Goal: Task Accomplishment & Management: Complete application form

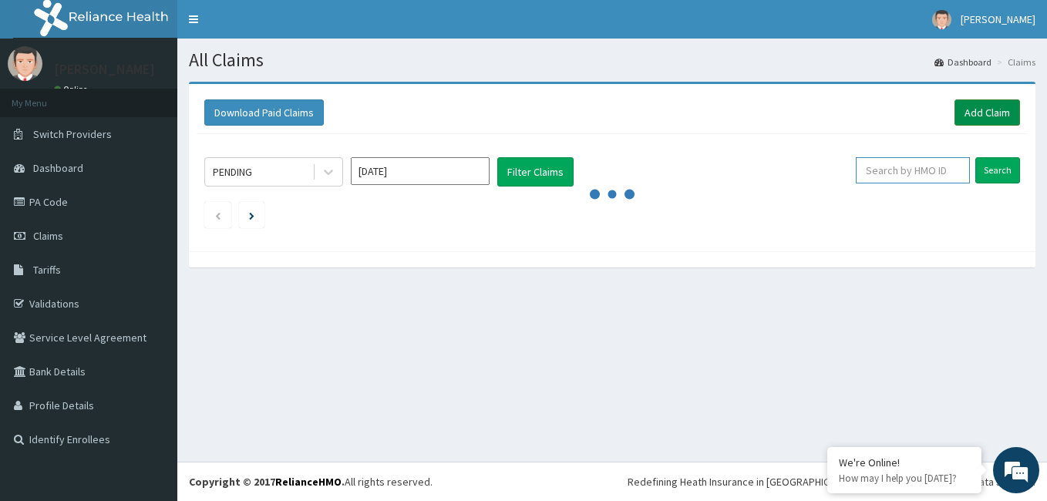
drag, startPoint x: 913, startPoint y: 172, endPoint x: 978, endPoint y: 111, distance: 89.4
click at [978, 111] on div "Download Paid Claims Add Claim × Note you can only download claims within a max…" at bounding box center [612, 167] width 846 height 167
click at [978, 111] on link "Add Claim" at bounding box center [987, 112] width 66 height 26
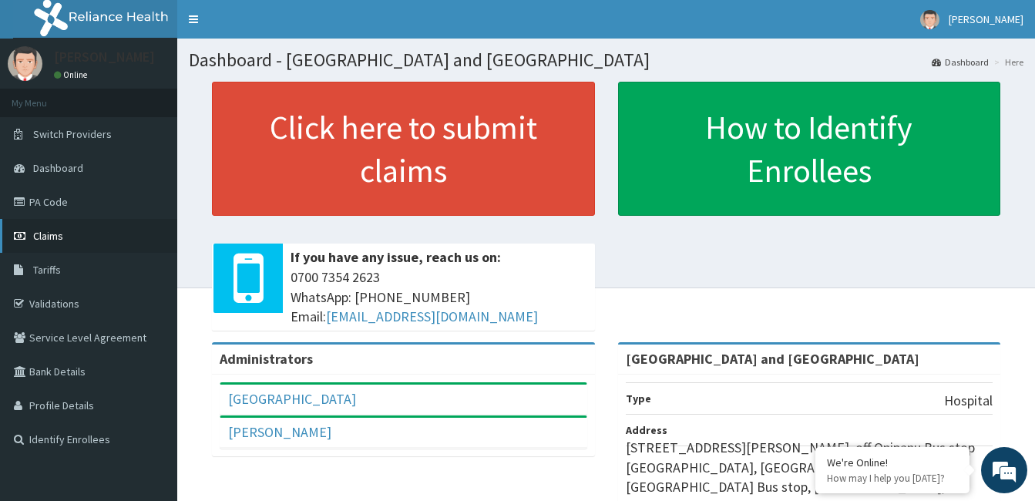
click at [61, 231] on span "Claims" at bounding box center [48, 236] width 30 height 14
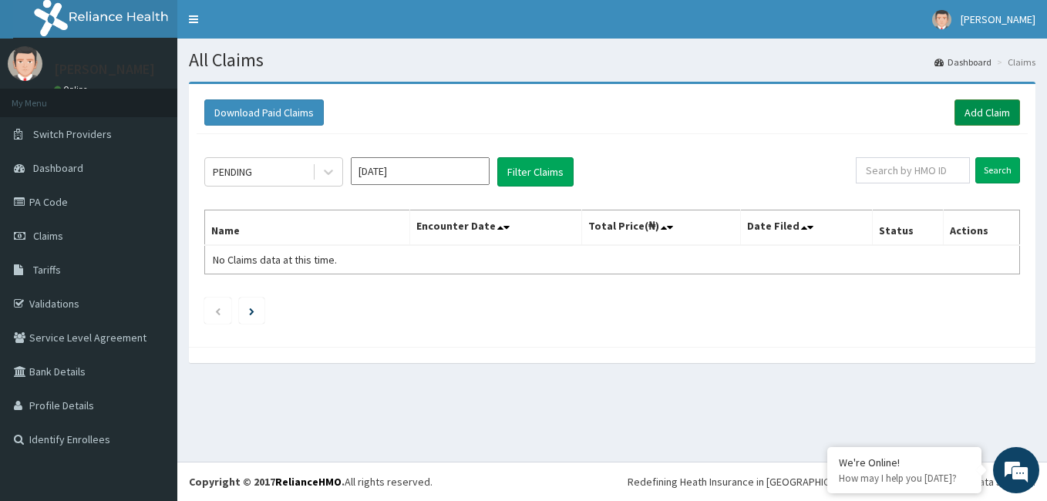
click at [981, 119] on link "Add Claim" at bounding box center [987, 112] width 66 height 26
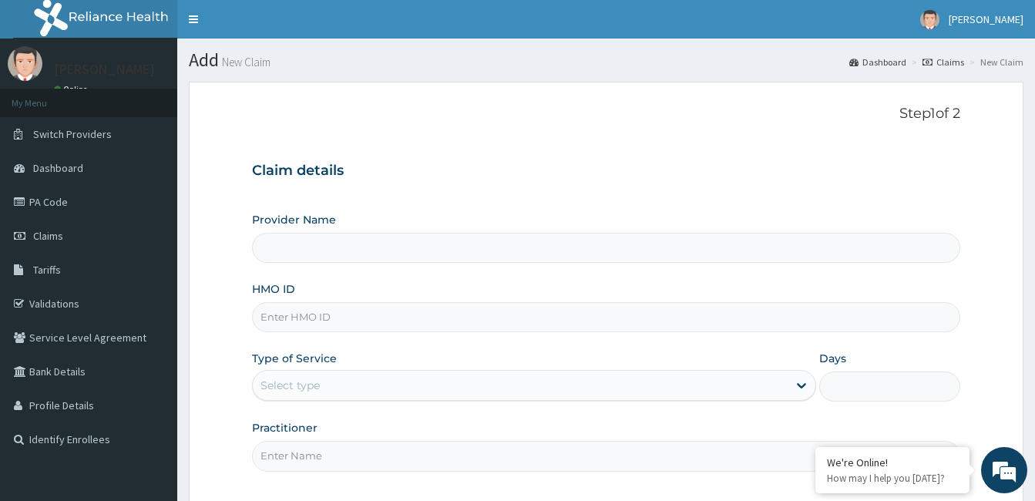
type input "[GEOGRAPHIC_DATA] and [GEOGRAPHIC_DATA]"
click at [331, 314] on input "HMO ID" at bounding box center [606, 317] width 708 height 30
type input "GCS/10012/A"
click at [328, 389] on div "Select type" at bounding box center [520, 385] width 535 height 25
drag, startPoint x: 330, startPoint y: 389, endPoint x: 309, endPoint y: 385, distance: 21.2
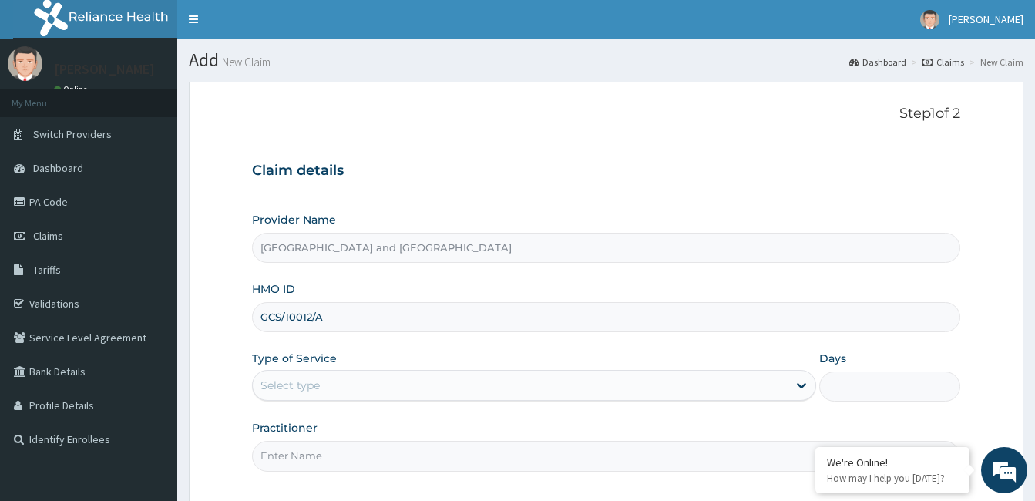
click at [309, 385] on div "Select type" at bounding box center [520, 385] width 535 height 25
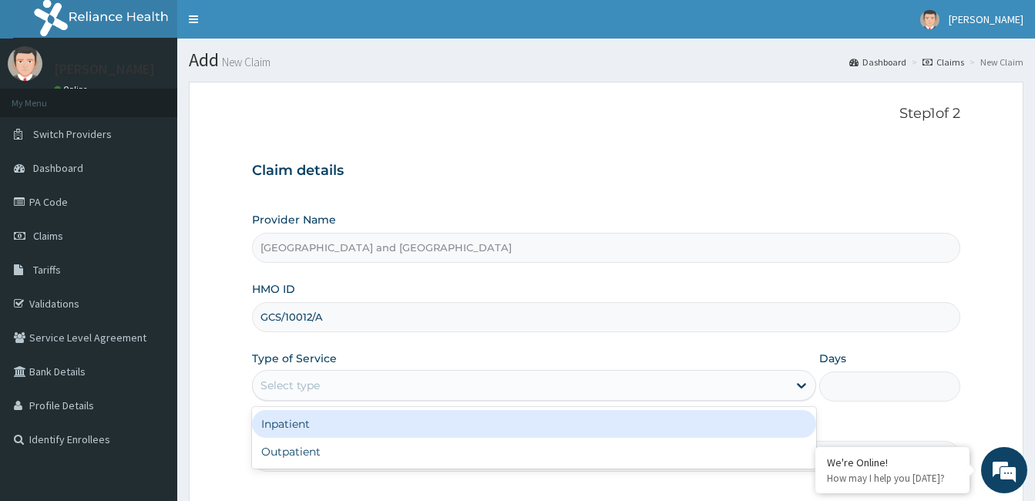
click at [319, 455] on div "Outpatient" at bounding box center [534, 452] width 564 height 28
type input "1"
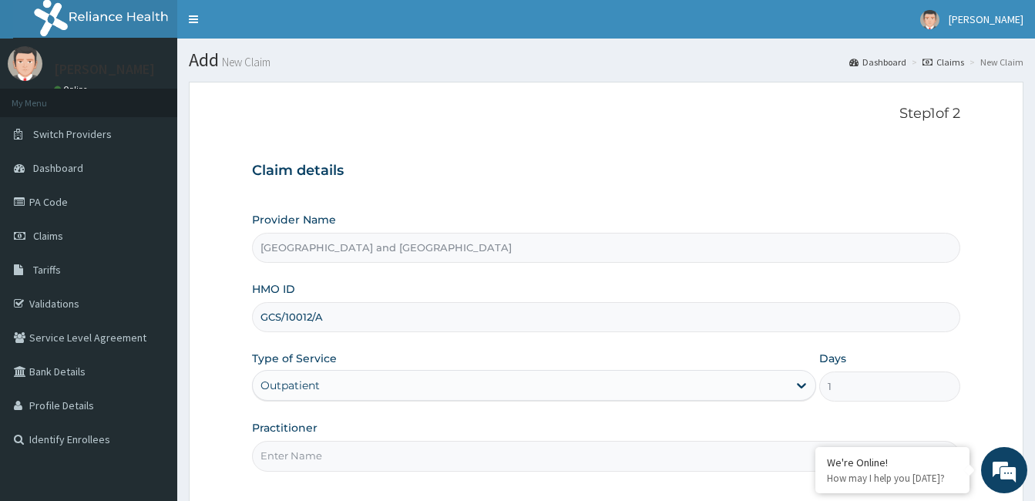
click at [368, 459] on input "Practitioner" at bounding box center [606, 456] width 708 height 30
type input "Dr Opeyemi"
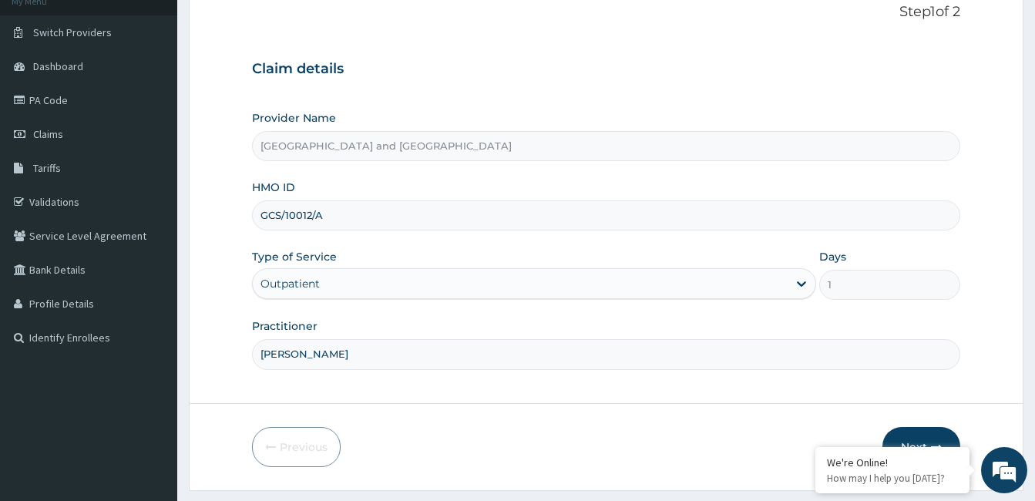
scroll to position [143, 0]
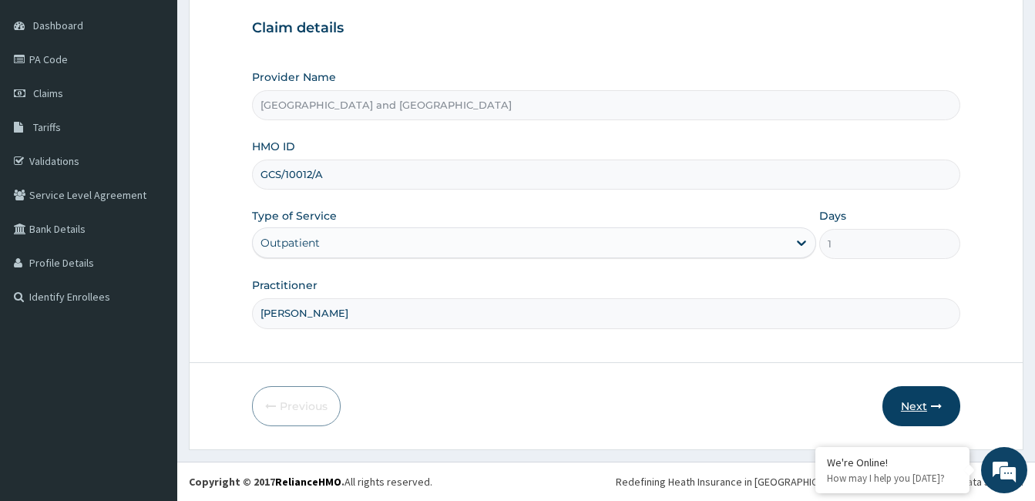
click at [934, 398] on button "Next" at bounding box center [921, 406] width 78 height 40
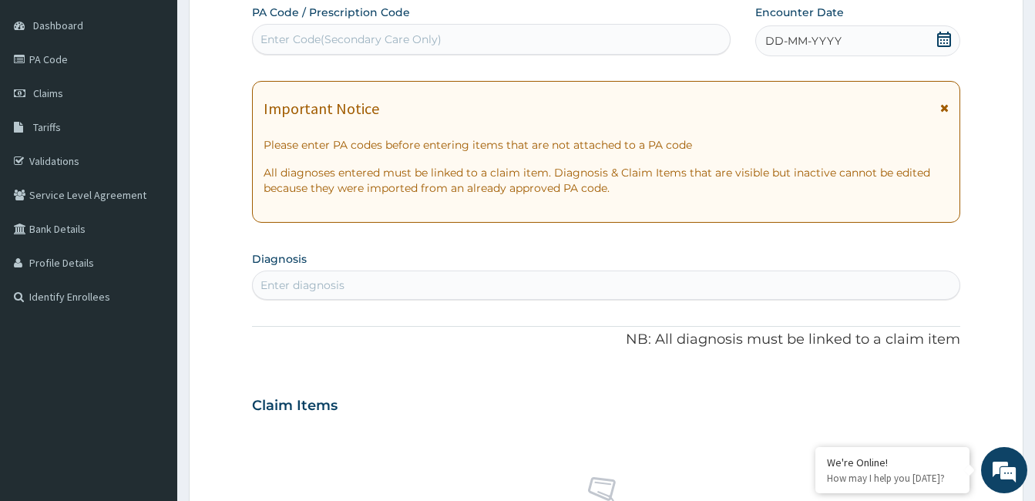
click at [950, 39] on icon at bounding box center [944, 39] width 14 height 15
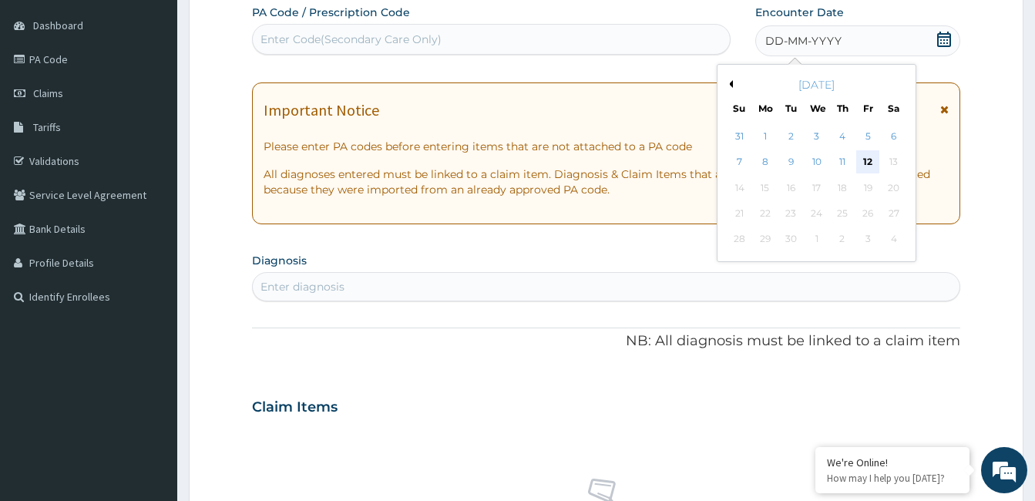
click at [866, 161] on div "12" at bounding box center [867, 162] width 23 height 23
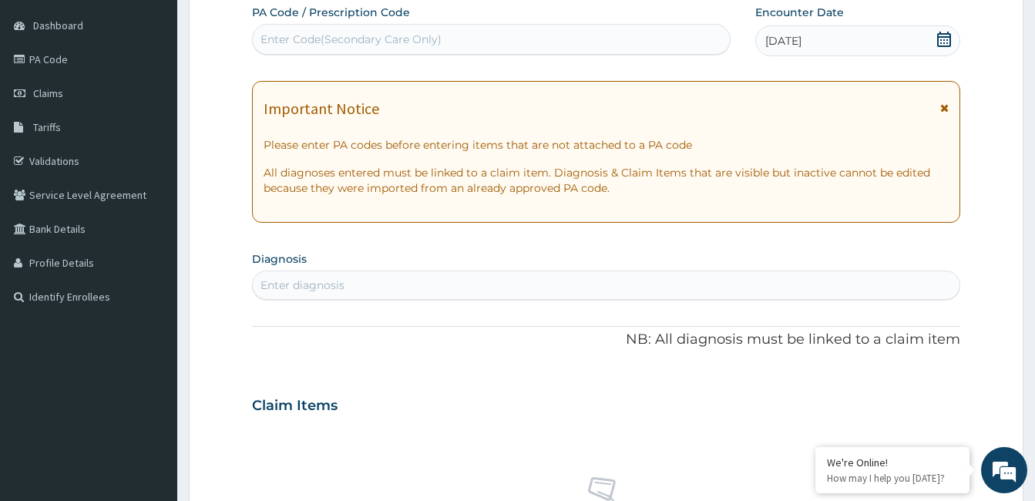
type input "B"
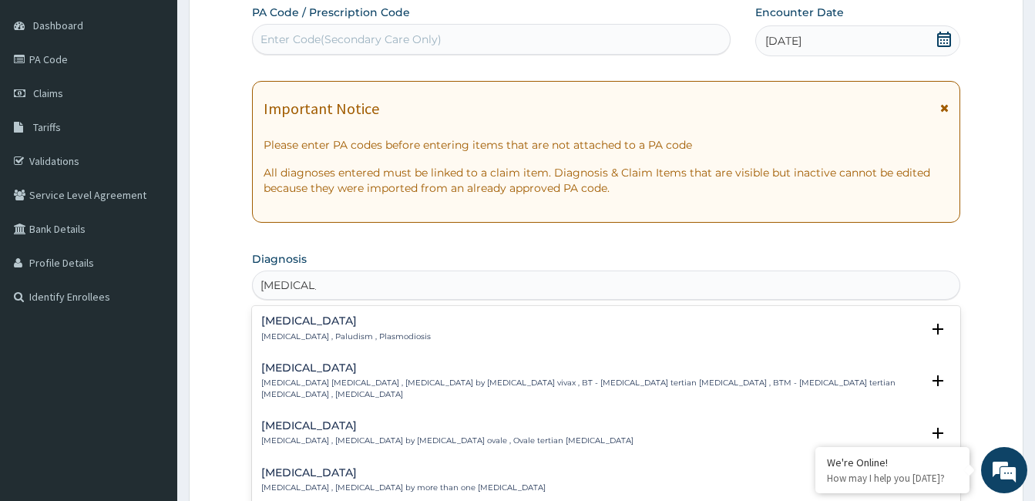
type input "MALARIA F"
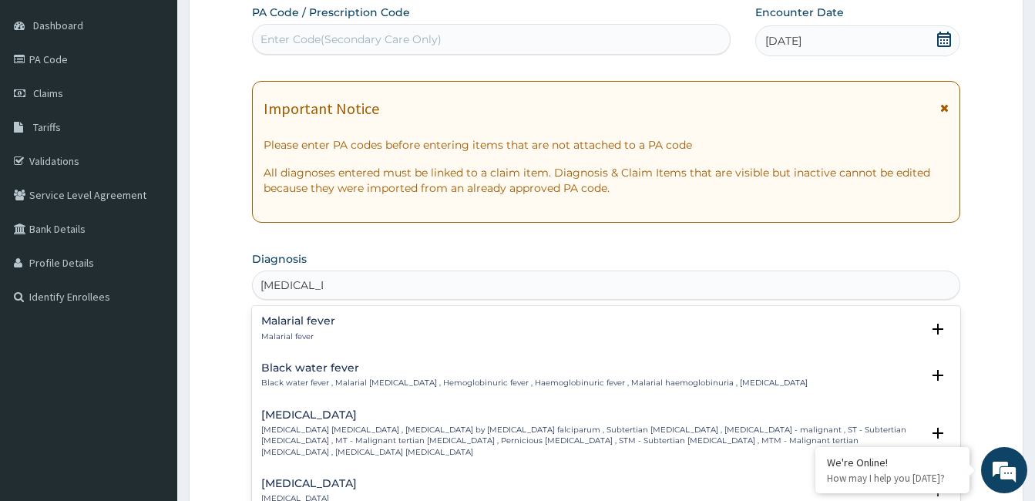
click at [329, 334] on p "Malarial fever" at bounding box center [298, 336] width 74 height 11
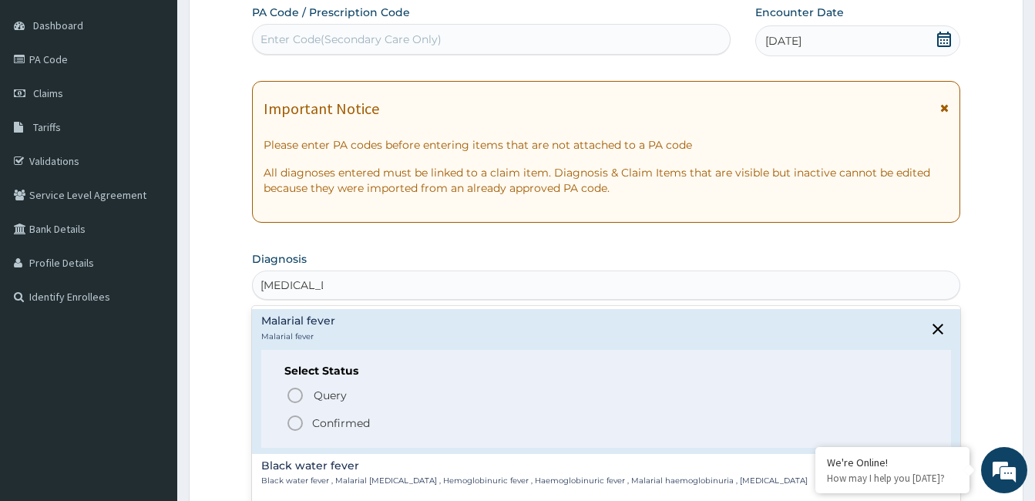
click at [328, 424] on p "Confirmed" at bounding box center [341, 422] width 58 height 15
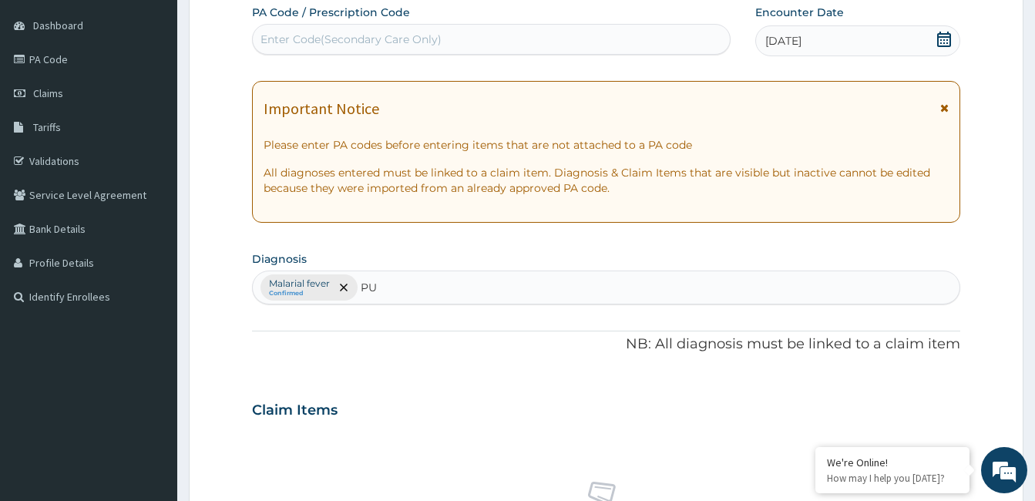
type input "PUD"
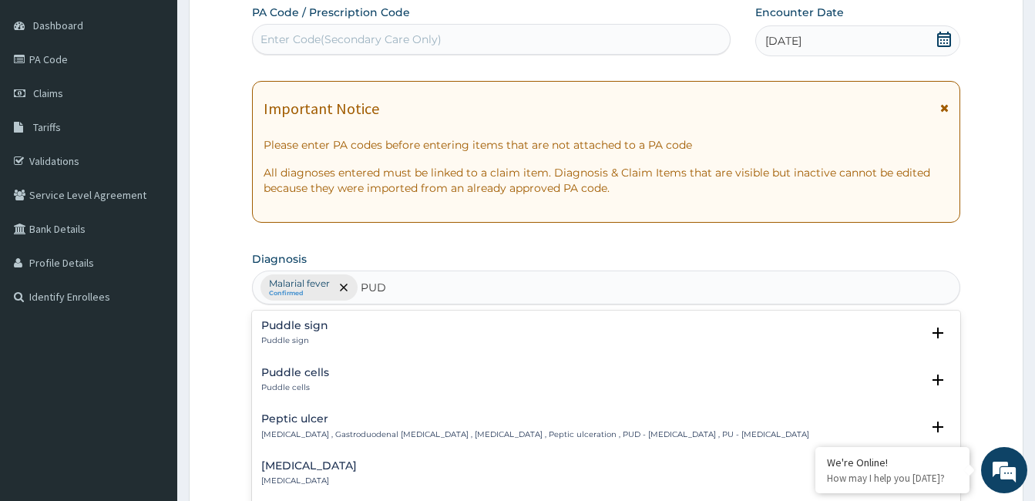
click at [518, 434] on p "Peptic ulcer , Gastroduodenal ulcer , Peptic ulcer disease , Peptic ulceration …" at bounding box center [535, 434] width 548 height 11
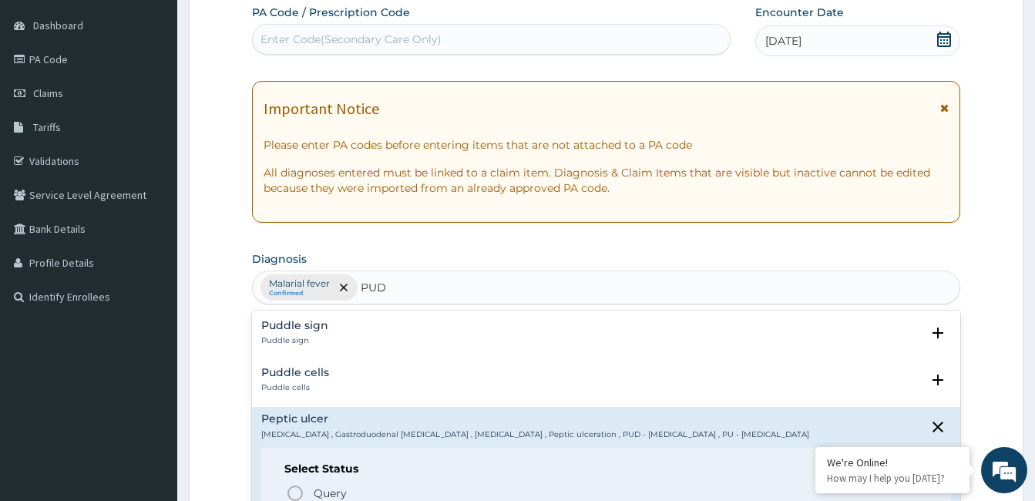
scroll to position [96, 0]
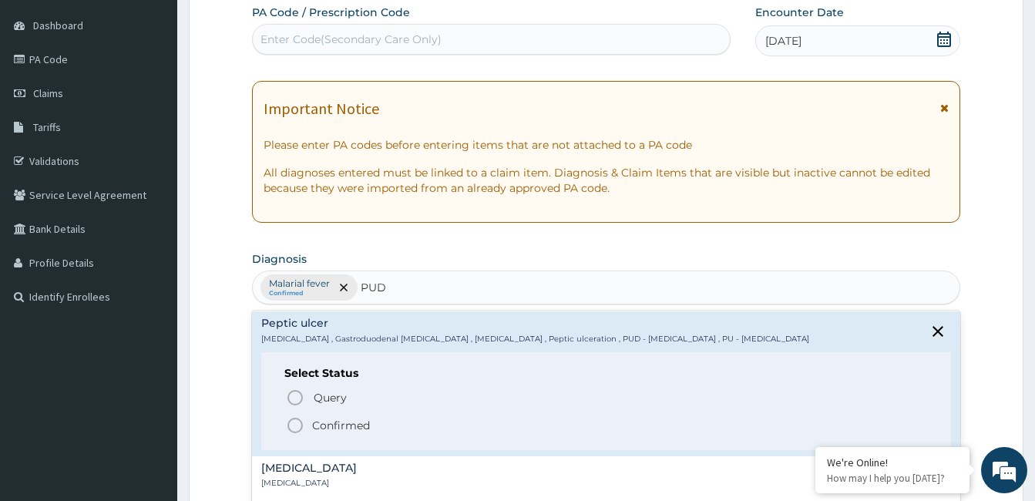
click at [361, 431] on p "Confirmed" at bounding box center [341, 425] width 58 height 15
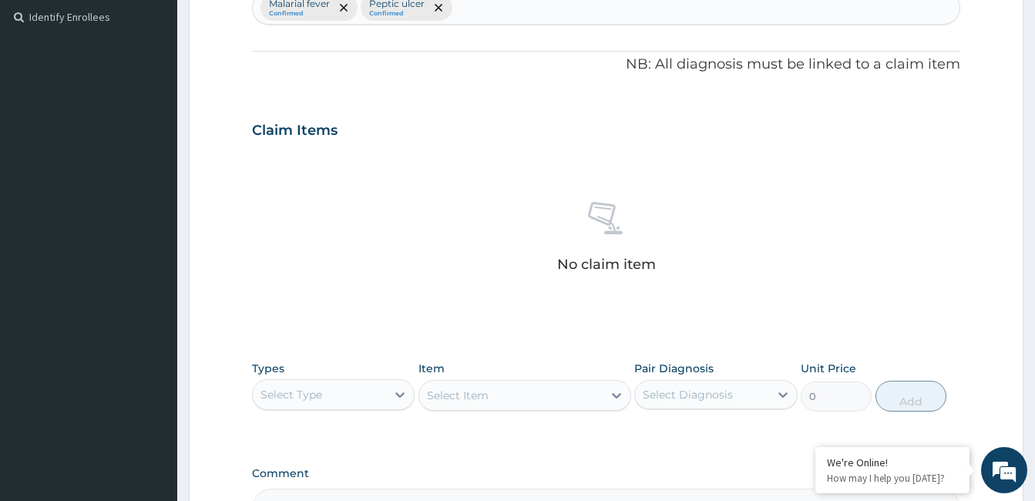
scroll to position [488, 0]
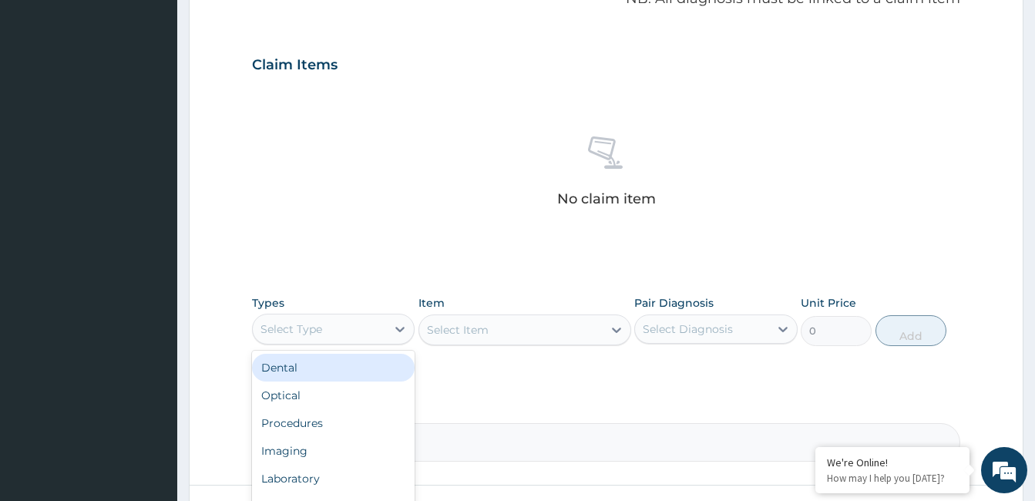
click at [311, 429] on div "Procedures" at bounding box center [333, 423] width 163 height 28
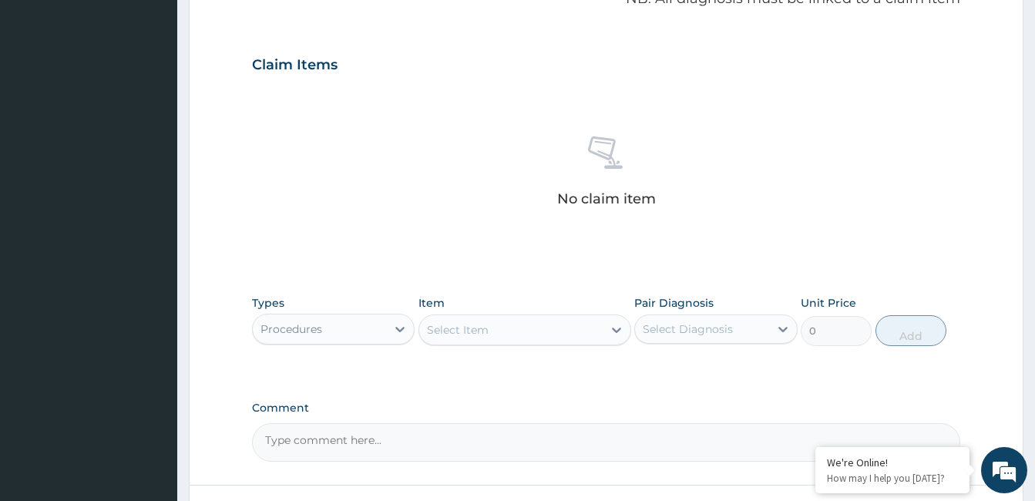
click at [545, 324] on div "Select Item" at bounding box center [510, 330] width 183 height 25
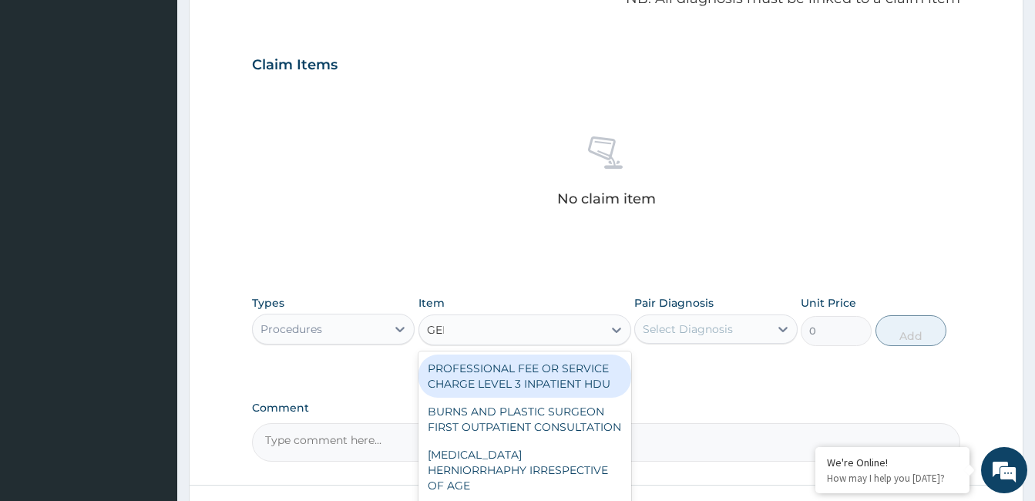
type input "GENE"
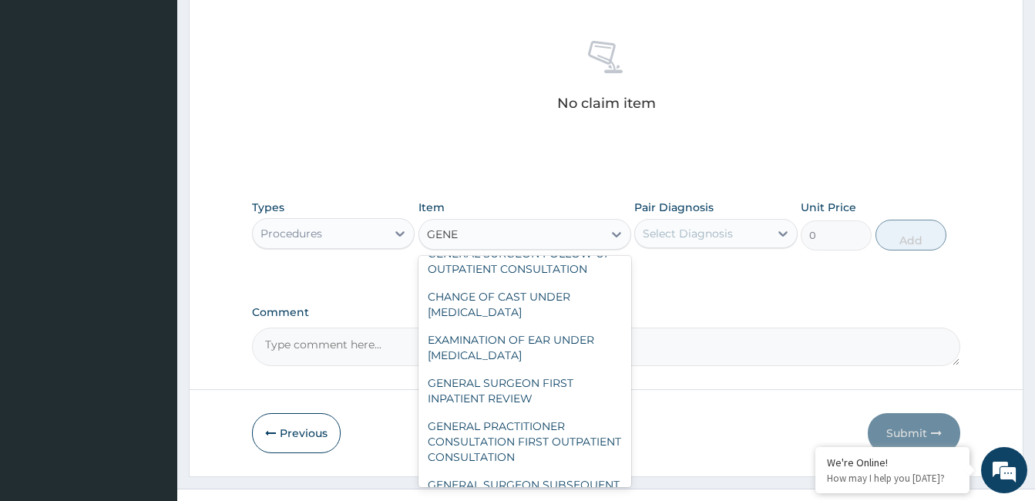
scroll to position [222, 0]
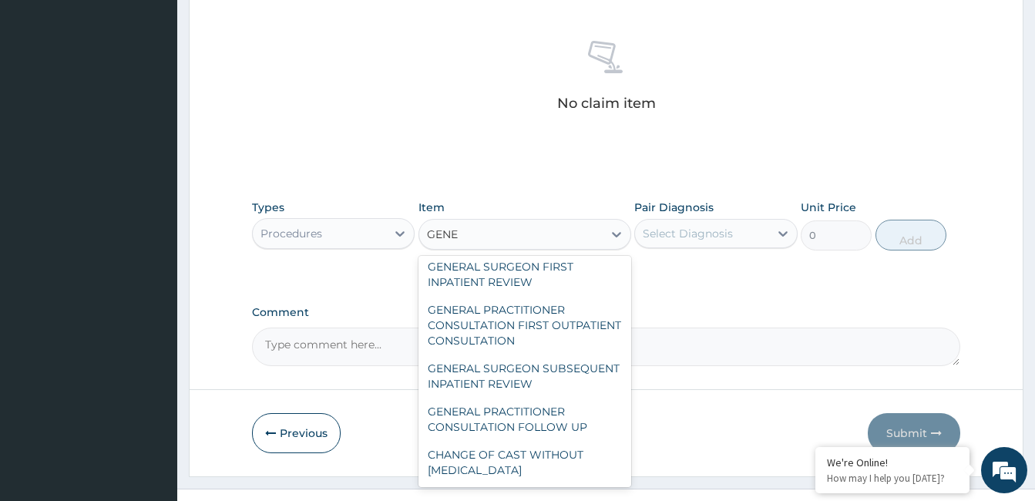
click at [530, 315] on div "GENERAL PRACTITIONER CONSULTATION FIRST OUTPATIENT CONSULTATION" at bounding box center [525, 325] width 213 height 59
type input "3547.5"
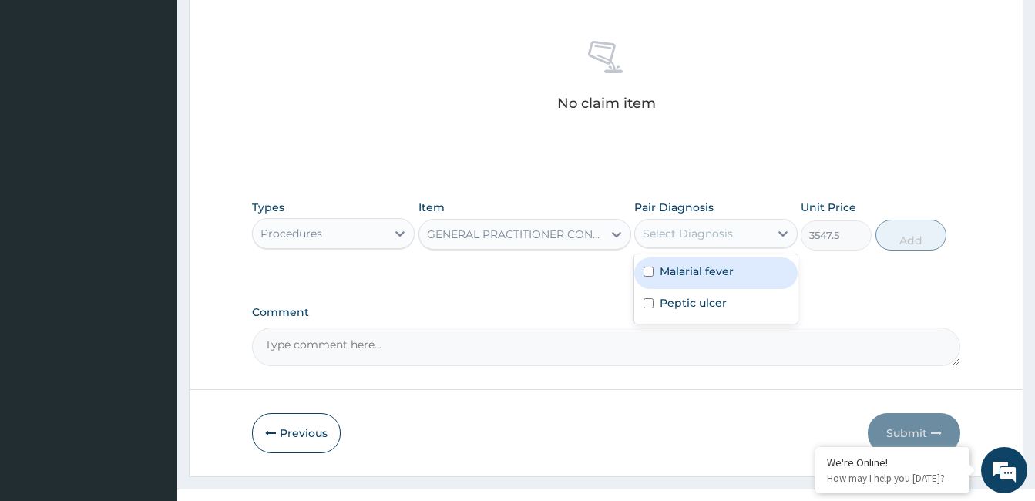
click at [706, 275] on label "Malarial fever" at bounding box center [697, 271] width 74 height 15
checkbox input "true"
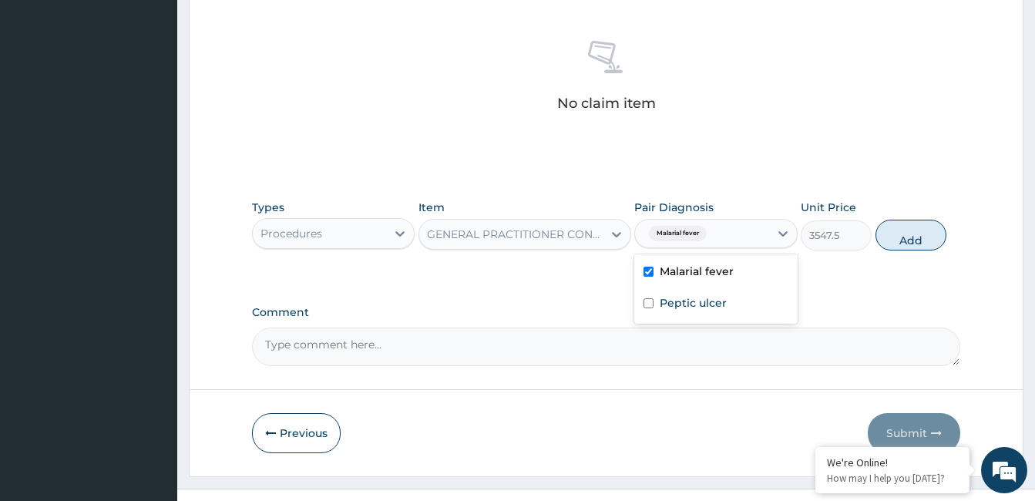
click at [701, 301] on label "Peptic ulcer" at bounding box center [693, 302] width 67 height 15
checkbox input "true"
click at [910, 237] on button "Add" at bounding box center [911, 235] width 71 height 31
type input "0"
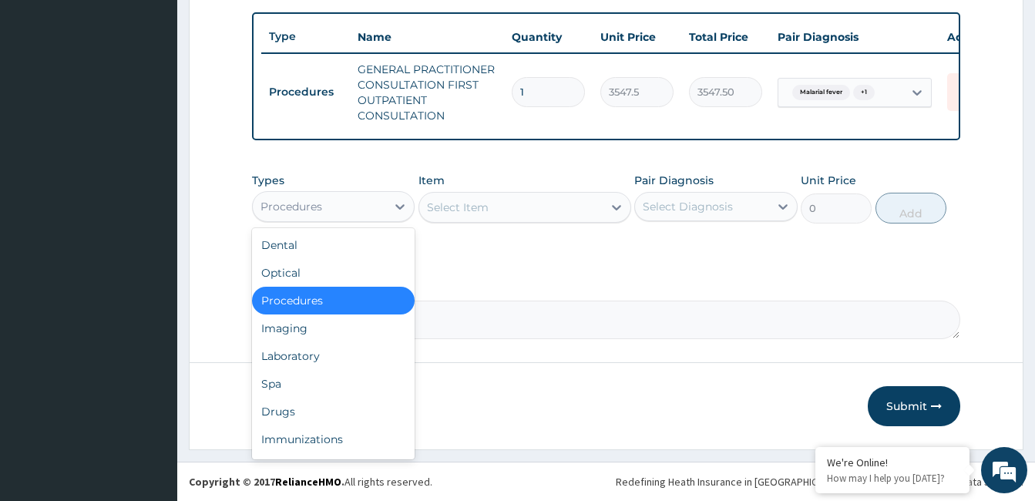
click at [316, 359] on div "Laboratory" at bounding box center [333, 356] width 163 height 28
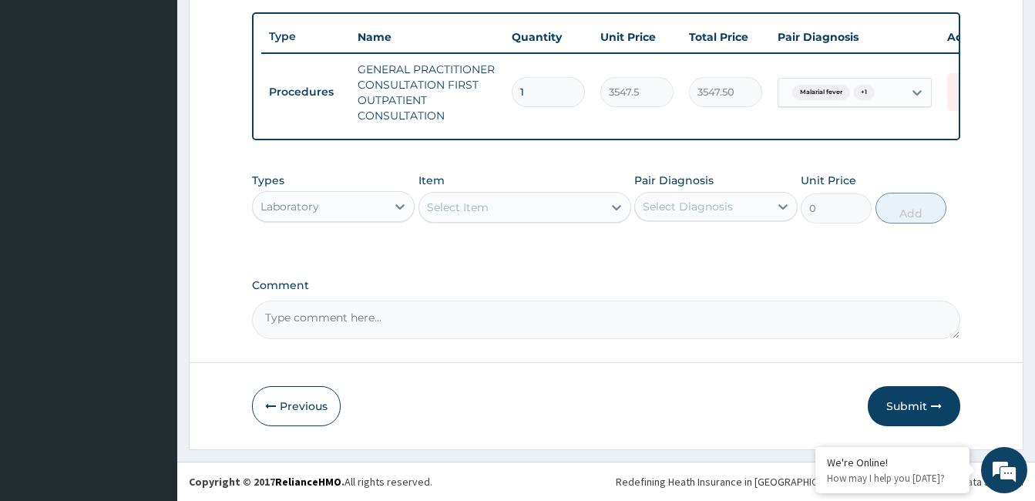
click at [509, 201] on div "Select Item" at bounding box center [510, 207] width 183 height 25
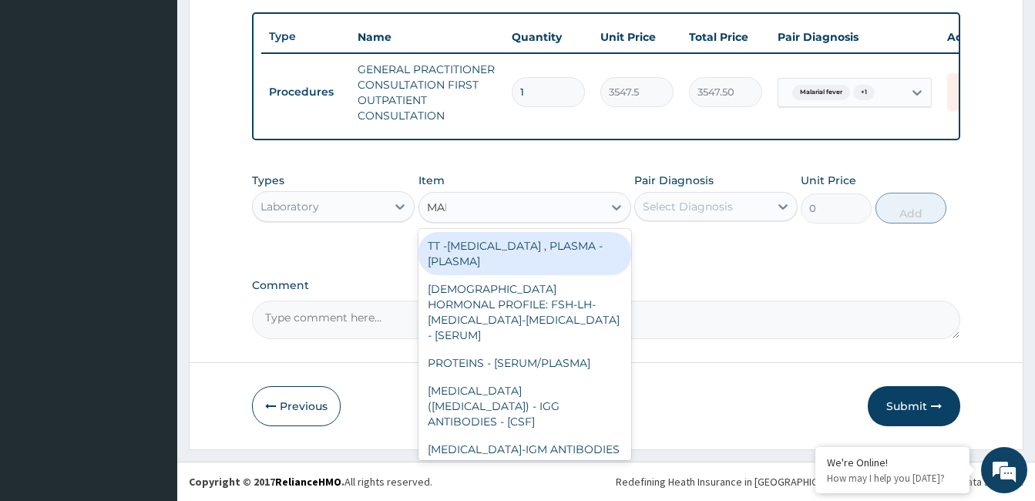
type input "MALA"
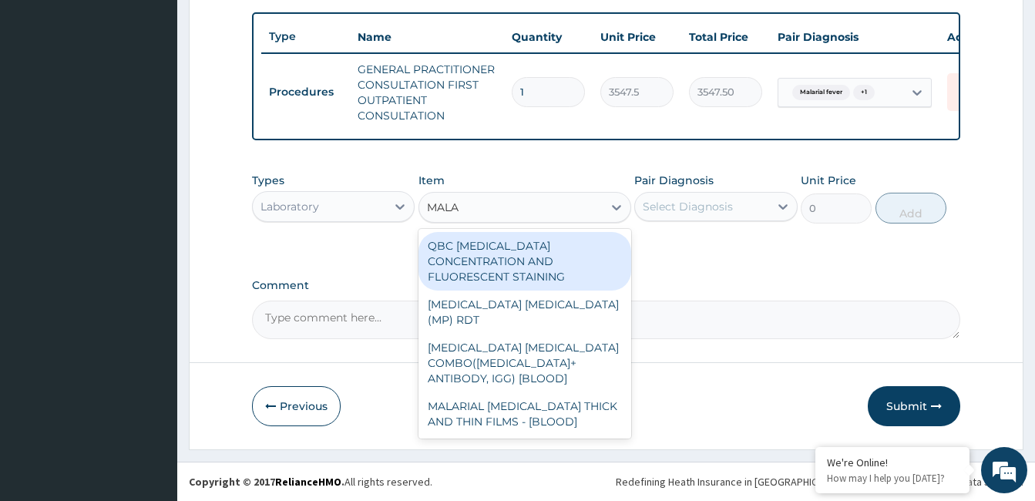
click at [537, 392] on div "MALARIAL PARASITE THICK AND THIN FILMS - [BLOOD]" at bounding box center [525, 413] width 213 height 43
type input "1612.5"
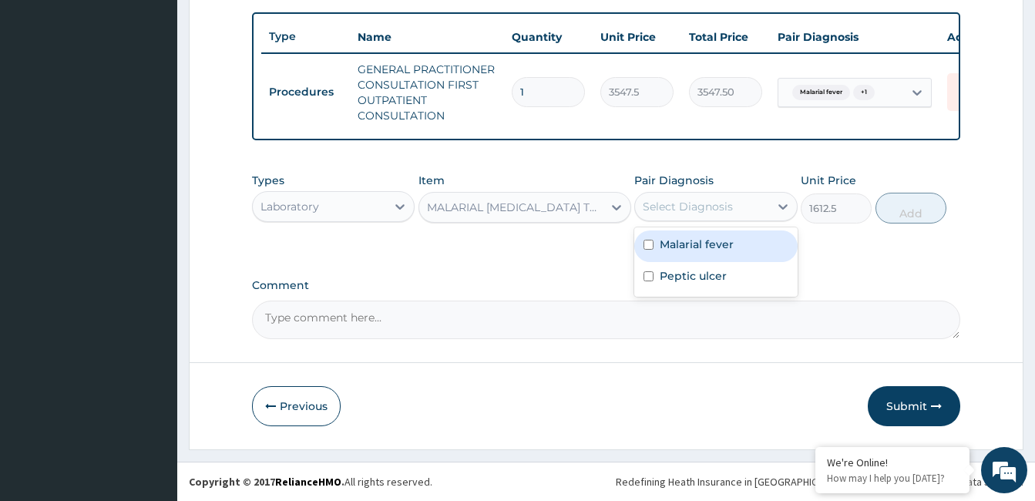
click at [707, 241] on label "Malarial fever" at bounding box center [697, 244] width 74 height 15
checkbox input "true"
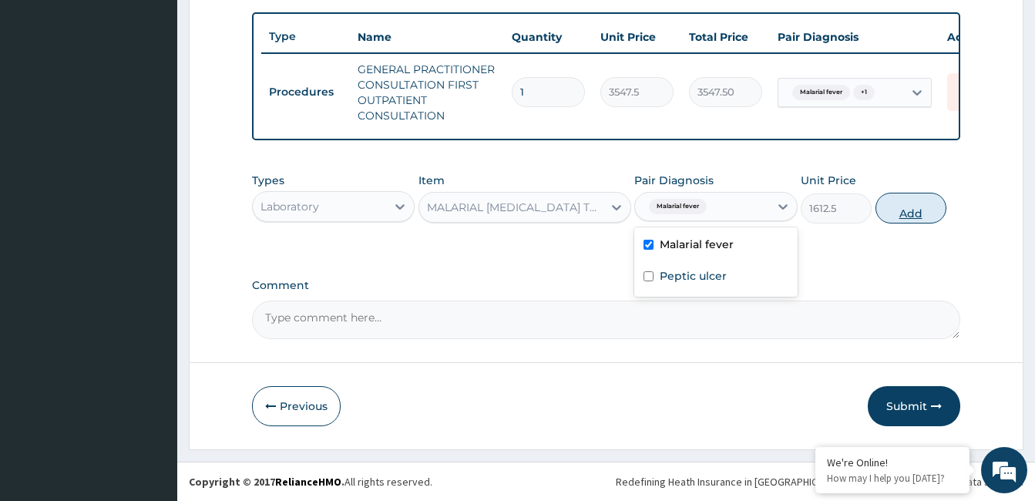
click at [912, 212] on button "Add" at bounding box center [911, 208] width 71 height 31
type input "0"
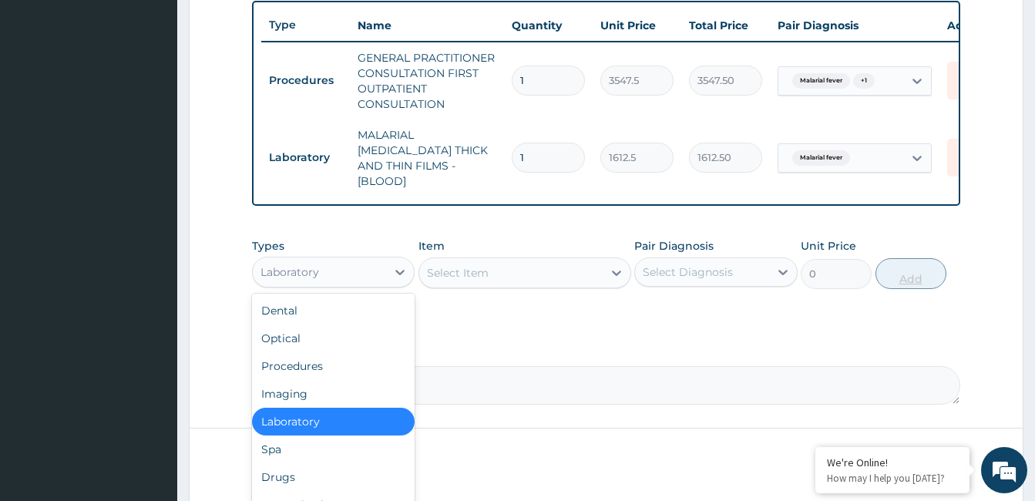
scroll to position [52, 0]
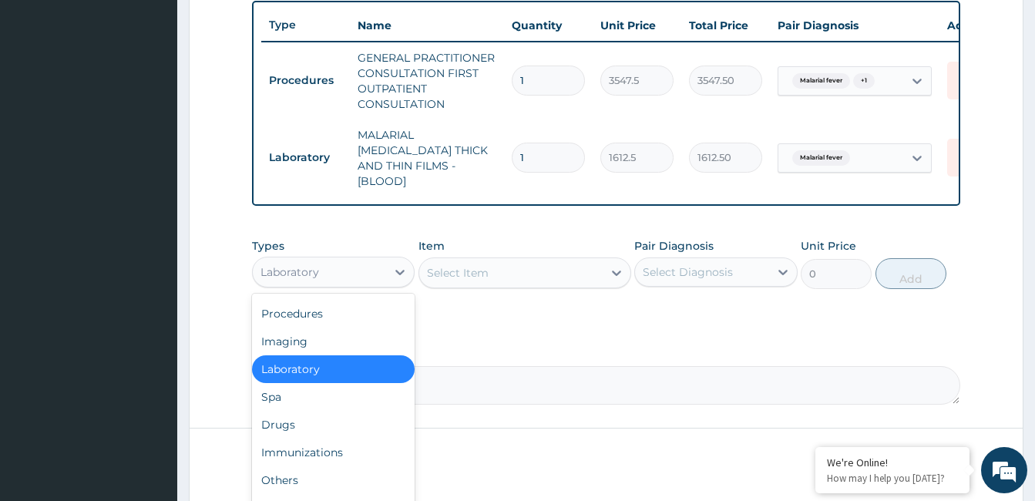
click at [308, 425] on div "Drugs" at bounding box center [333, 425] width 163 height 28
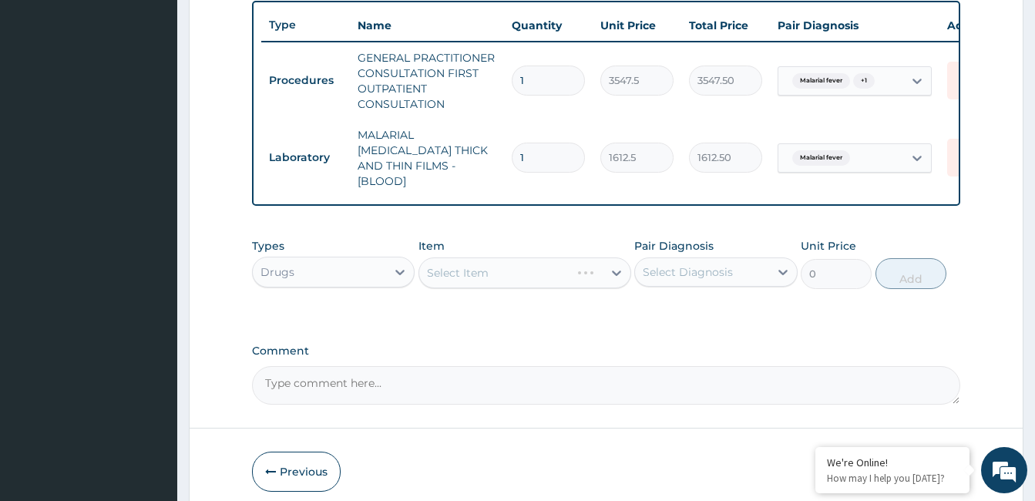
click at [499, 271] on div "Select Item" at bounding box center [525, 272] width 213 height 31
click at [498, 271] on div "Select Item" at bounding box center [510, 273] width 183 height 25
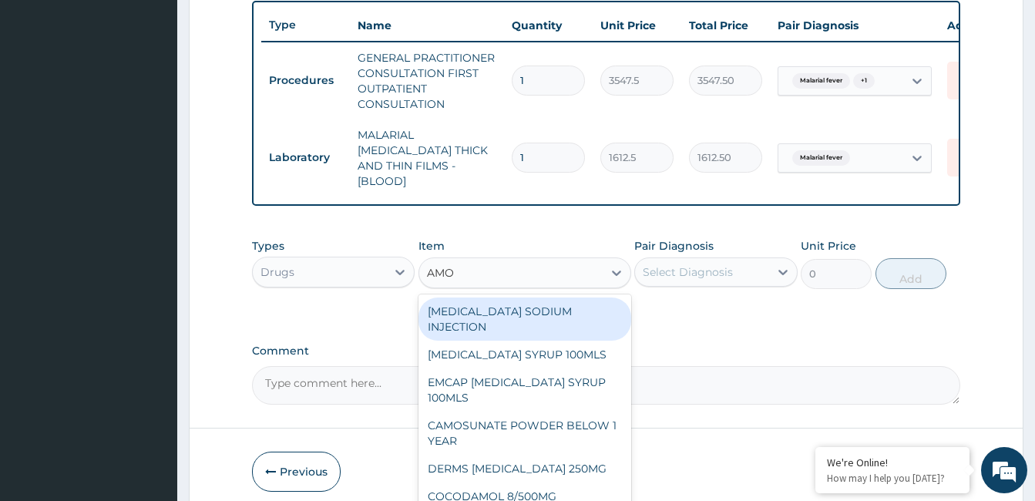
type input "AMOX"
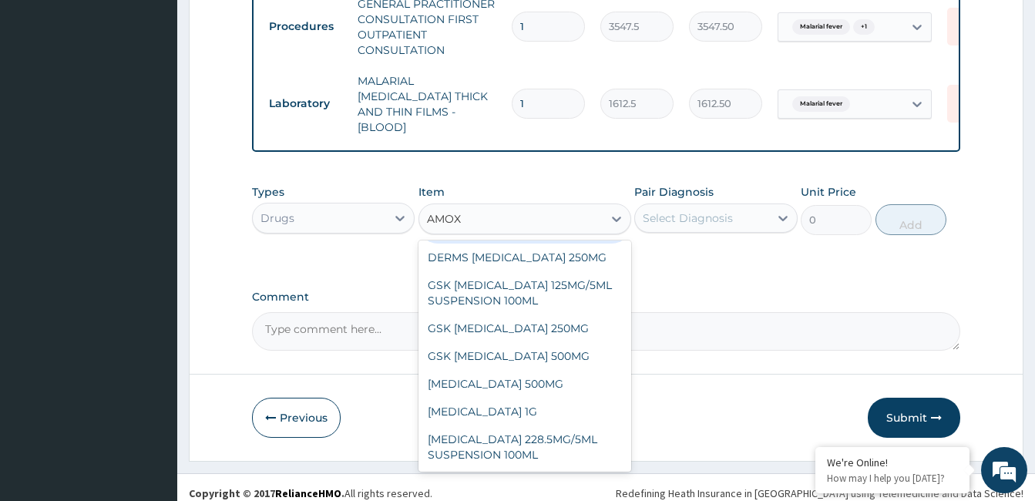
scroll to position [627, 0]
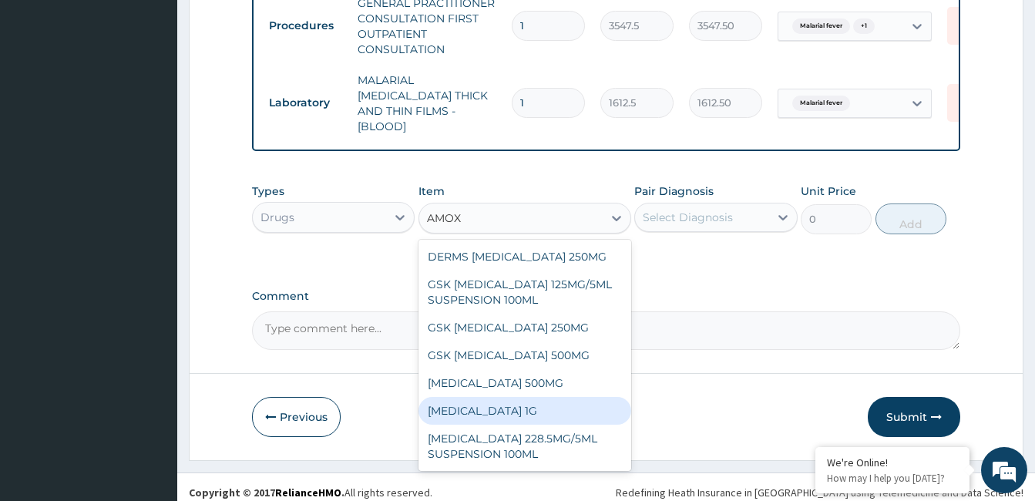
click at [479, 404] on div "CO-AMOXICLAV 1G" at bounding box center [525, 411] width 213 height 28
type input "709.5"
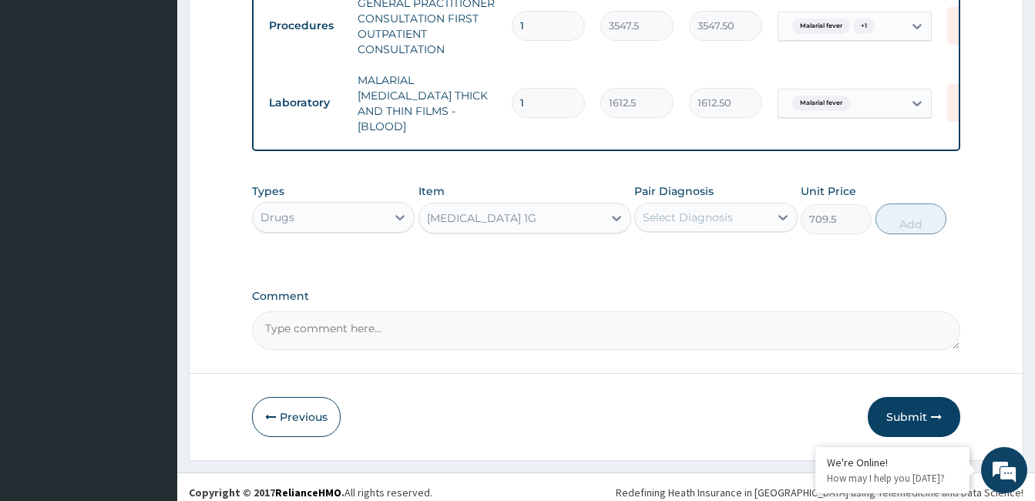
click at [587, 217] on div "CO-AMOXICLAV 1G" at bounding box center [510, 218] width 183 height 25
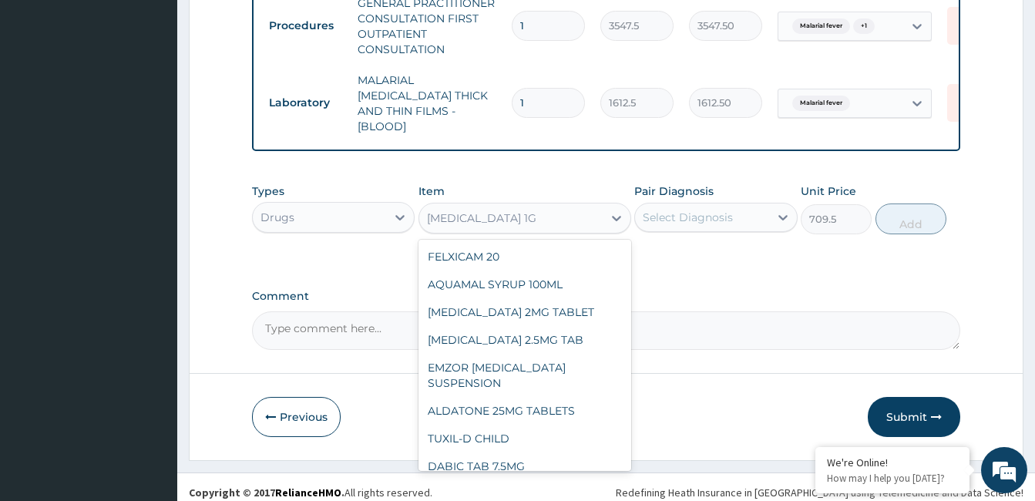
scroll to position [18322, 0]
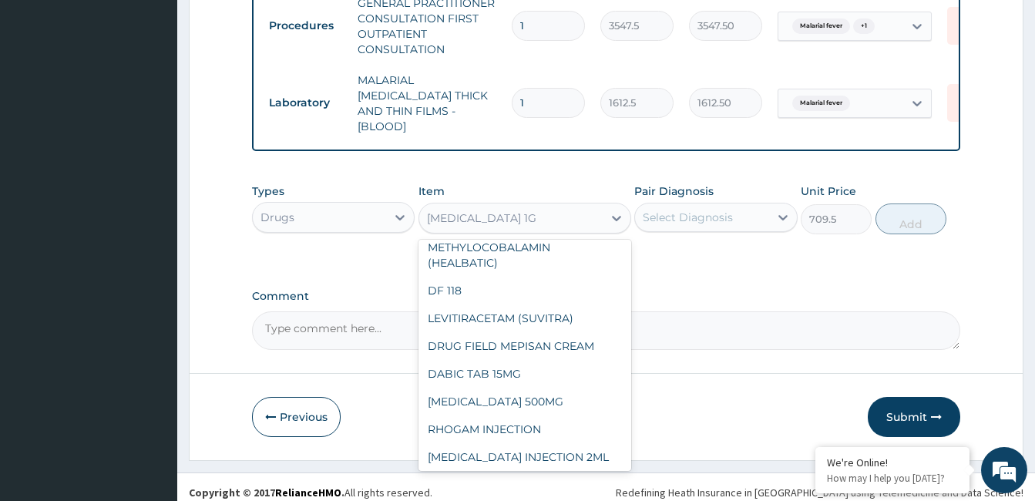
click at [580, 215] on div "CO-AMOXICLAV 1G" at bounding box center [510, 218] width 183 height 25
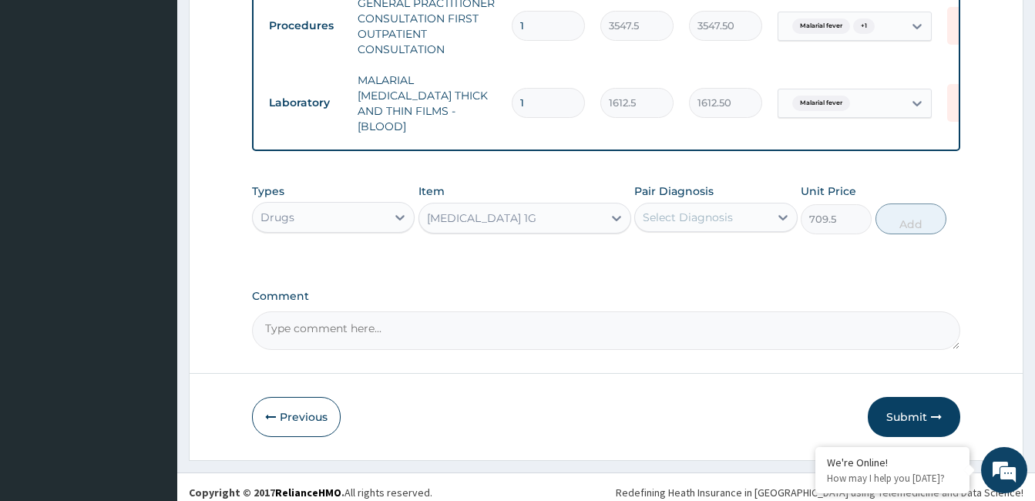
click at [580, 214] on div "CO-AMOXICLAV 1G" at bounding box center [510, 218] width 183 height 25
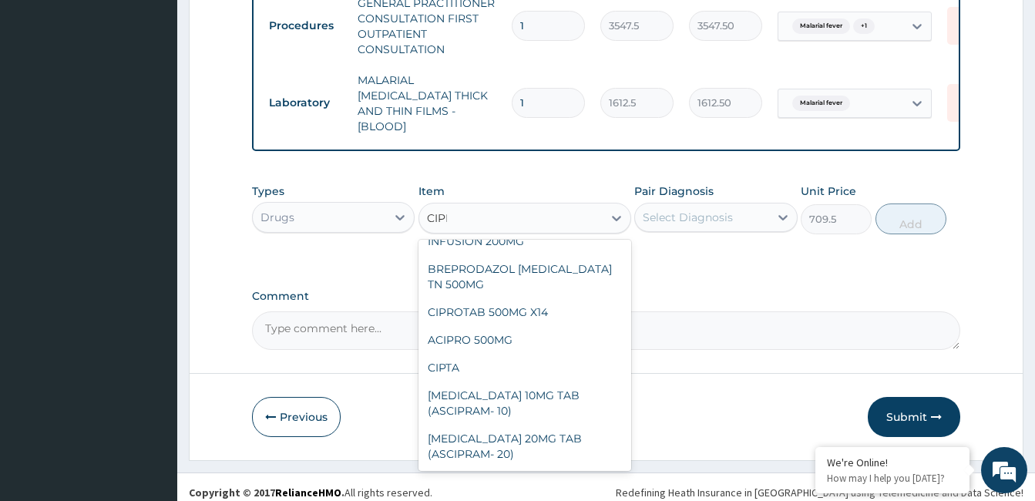
type input "CIPRO"
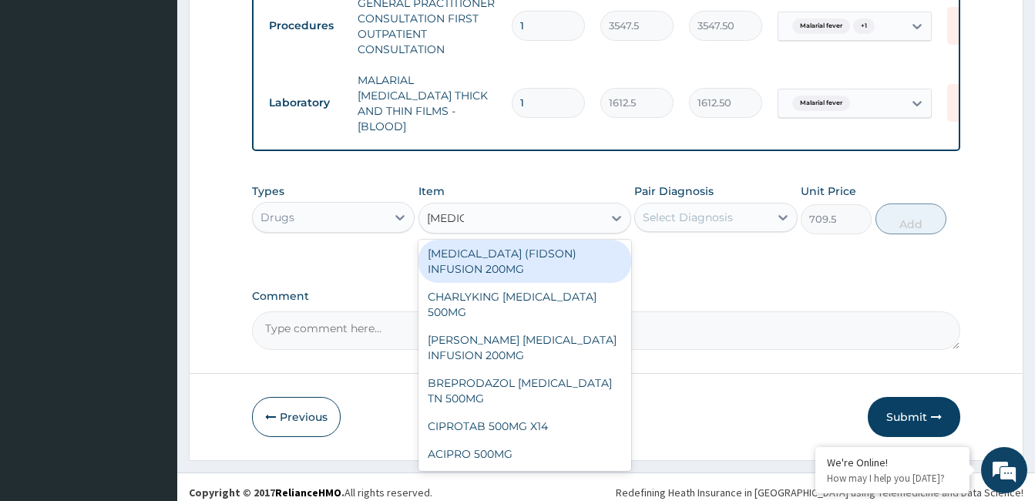
scroll to position [3, 0]
click at [537, 302] on div "CHARLYKING CIPROFLOXACIN 500MG" at bounding box center [525, 304] width 213 height 43
type input "177.375"
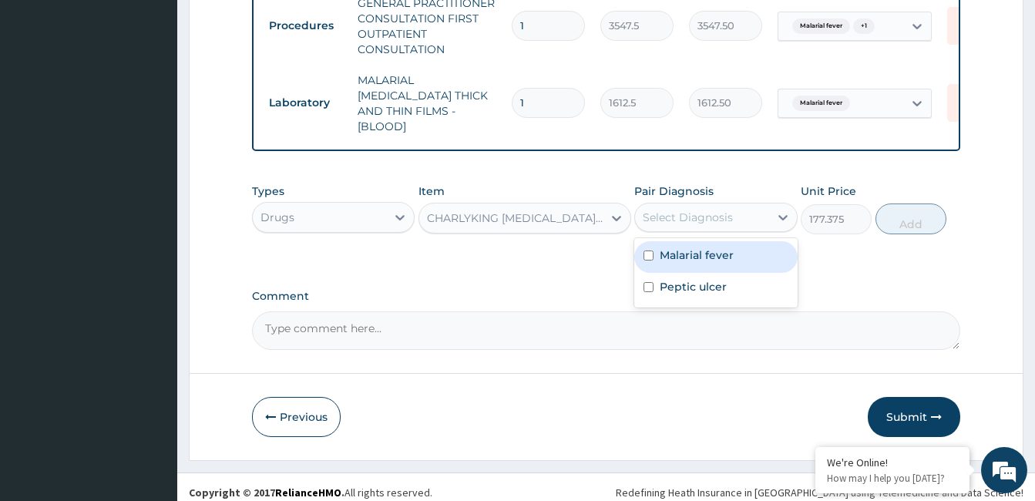
click at [714, 256] on label "Malarial fever" at bounding box center [697, 254] width 74 height 15
checkbox input "true"
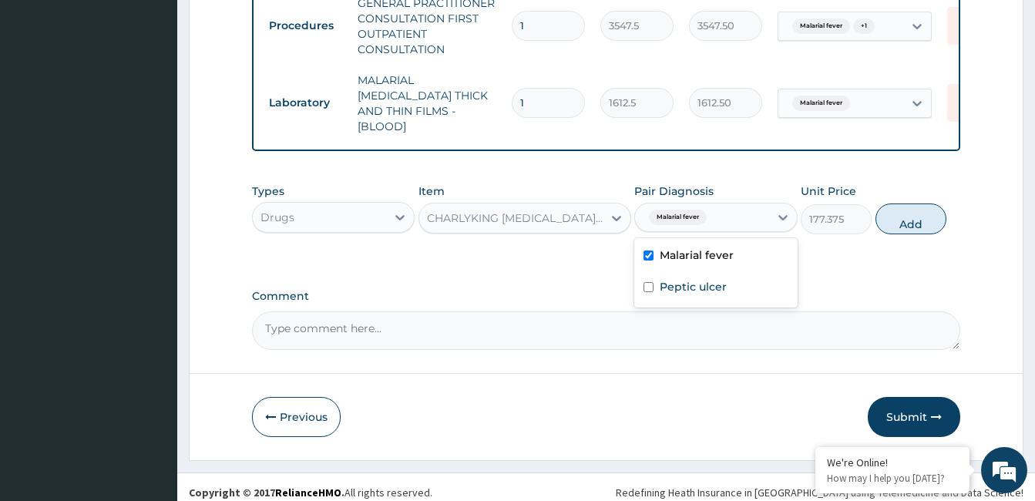
click at [712, 287] on label "Peptic ulcer" at bounding box center [693, 286] width 67 height 15
checkbox input "true"
click at [708, 255] on label "Malarial fever" at bounding box center [697, 254] width 74 height 15
checkbox input "false"
click at [929, 207] on button "Add" at bounding box center [911, 218] width 71 height 31
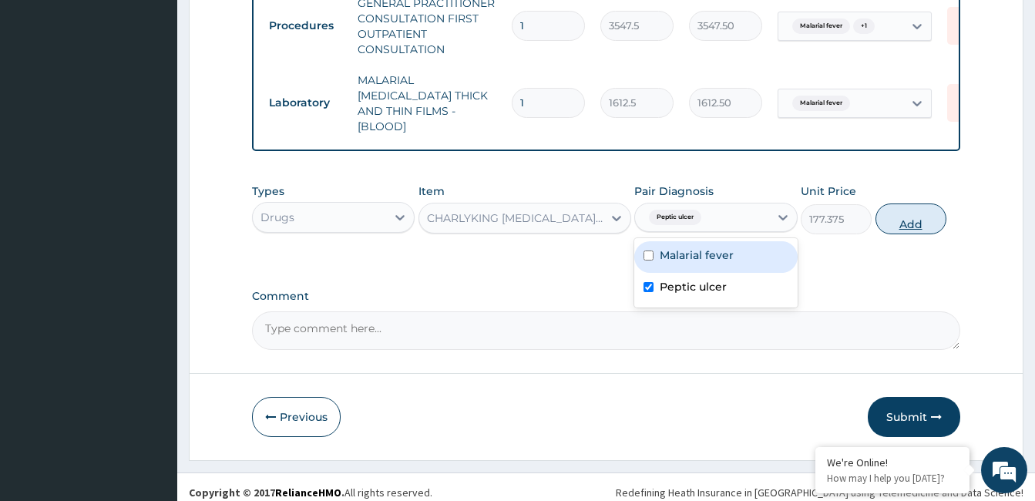
type input "0"
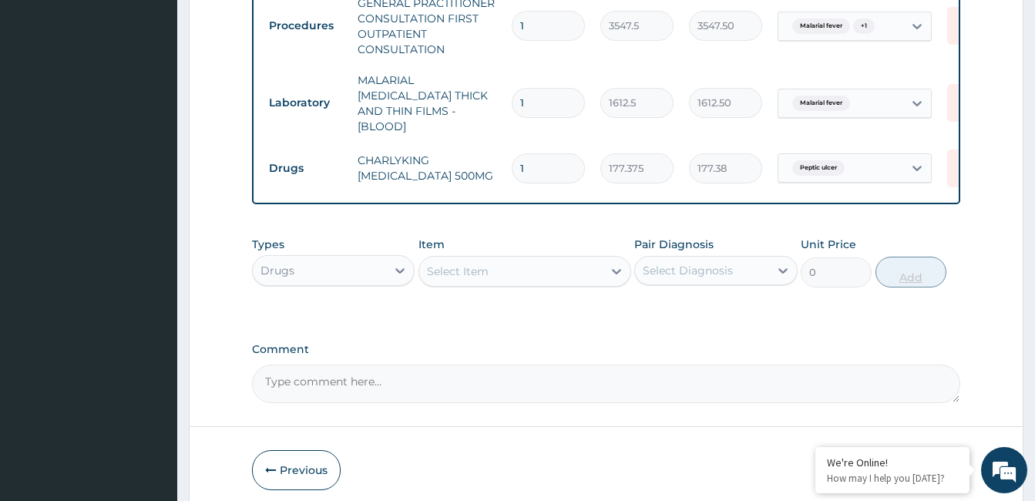
type input "10"
type input "1773.75"
type input "10"
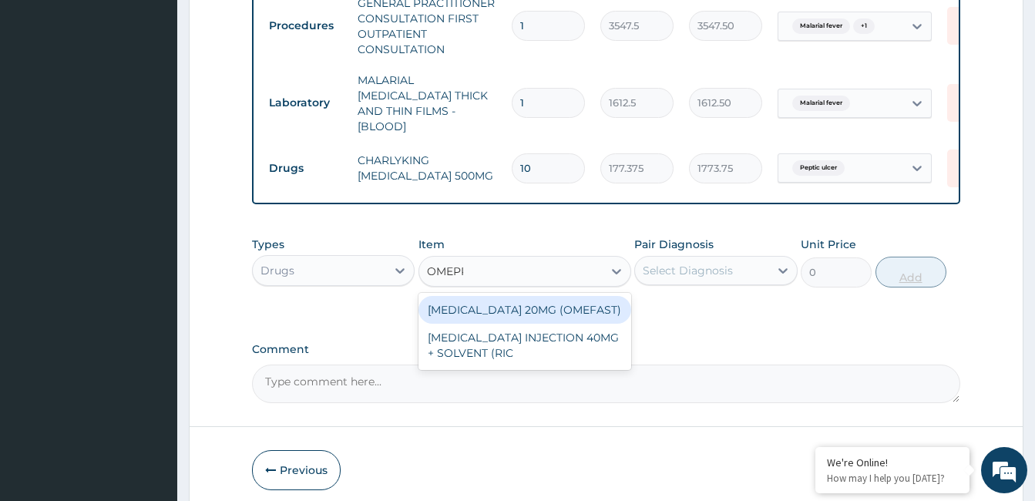
type input "OMEPRA"
click at [553, 310] on div "OMEPRAZOLE 20MG (OMEFAST)" at bounding box center [525, 310] width 213 height 28
type input "82.7750015258789"
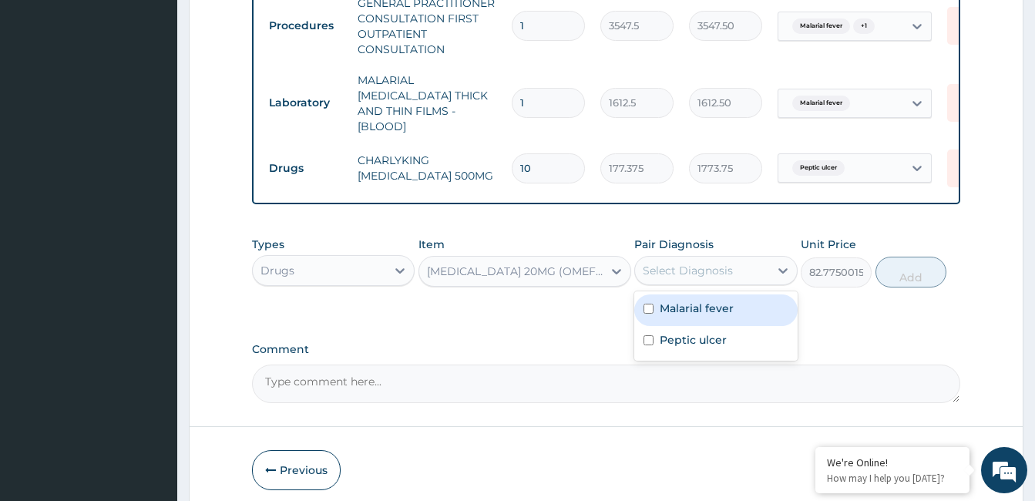
click at [708, 332] on label "Peptic ulcer" at bounding box center [693, 339] width 67 height 15
checkbox input "true"
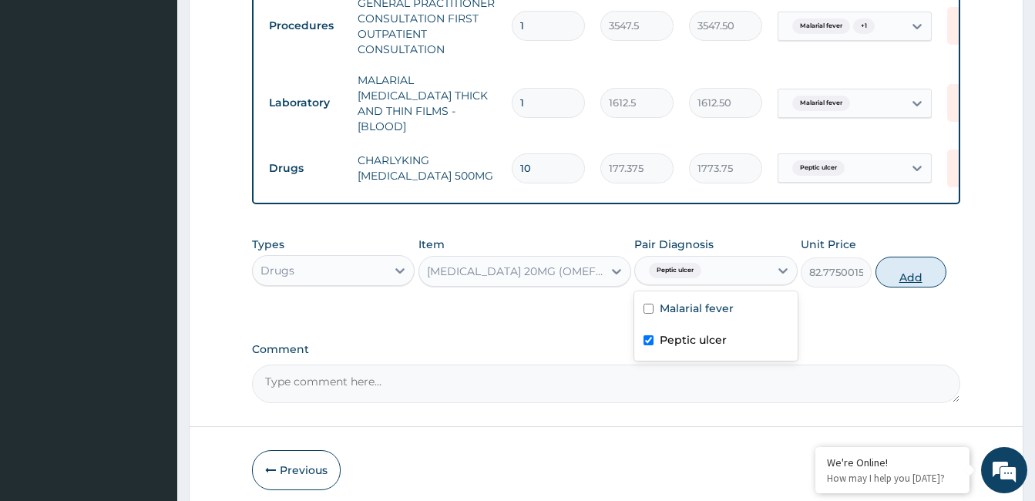
click at [913, 257] on button "Add" at bounding box center [911, 272] width 71 height 31
type input "0"
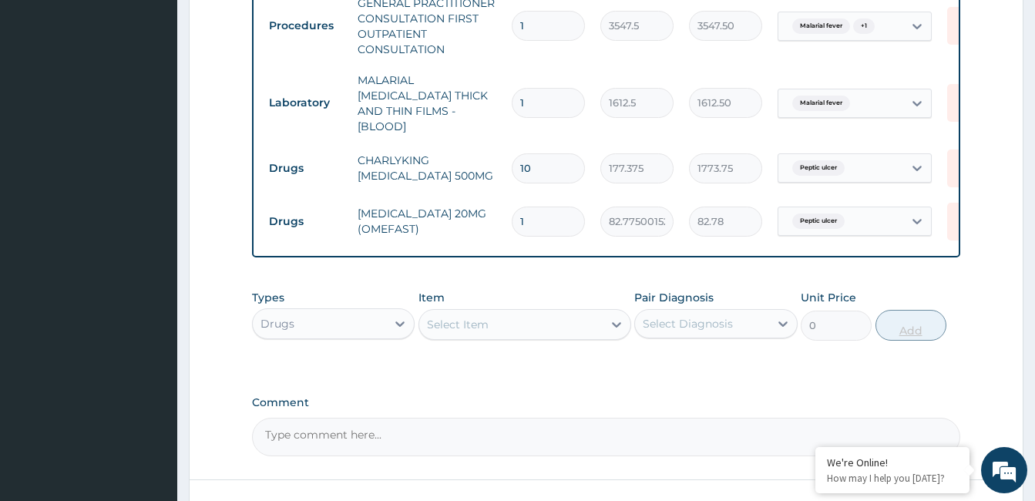
type input "10"
type input "827.75"
type input "1"
type input "82.78"
type input "14"
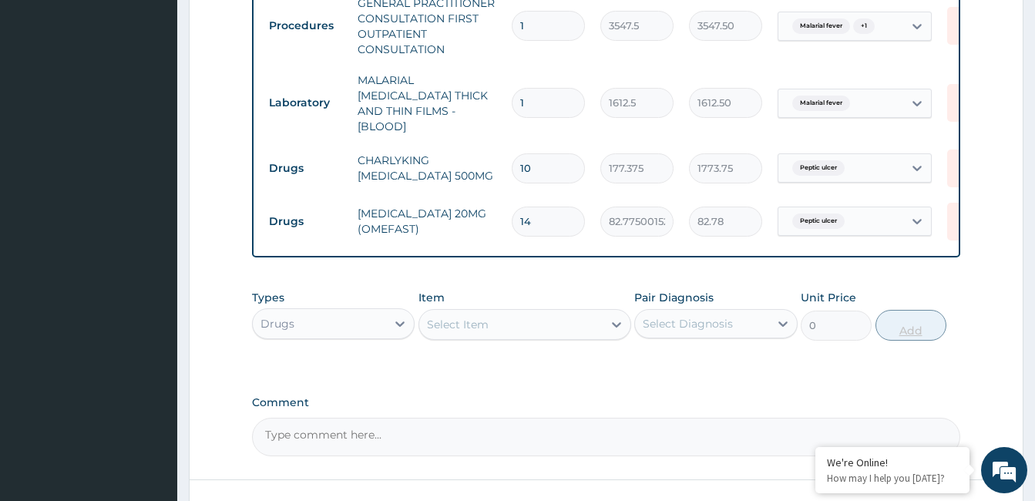
type input "1158.85"
type input "14"
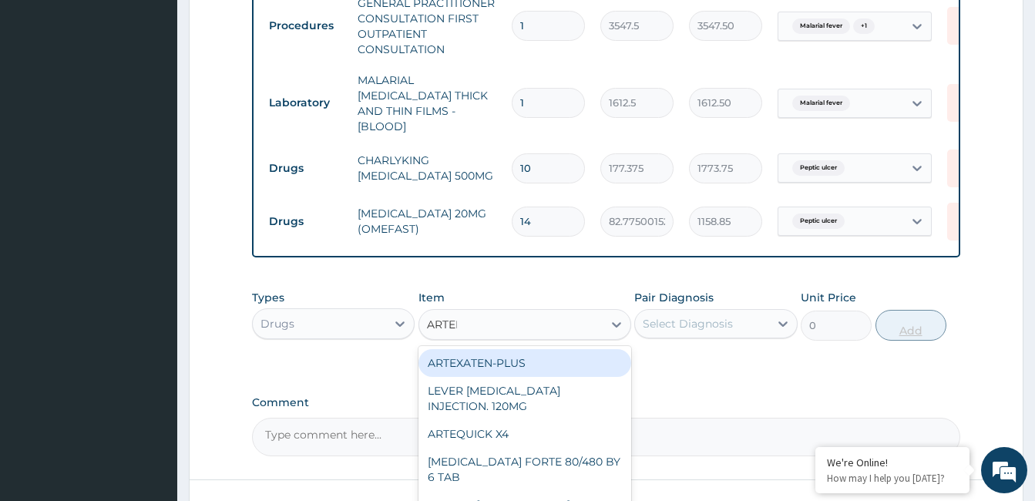
type input "ARTEME"
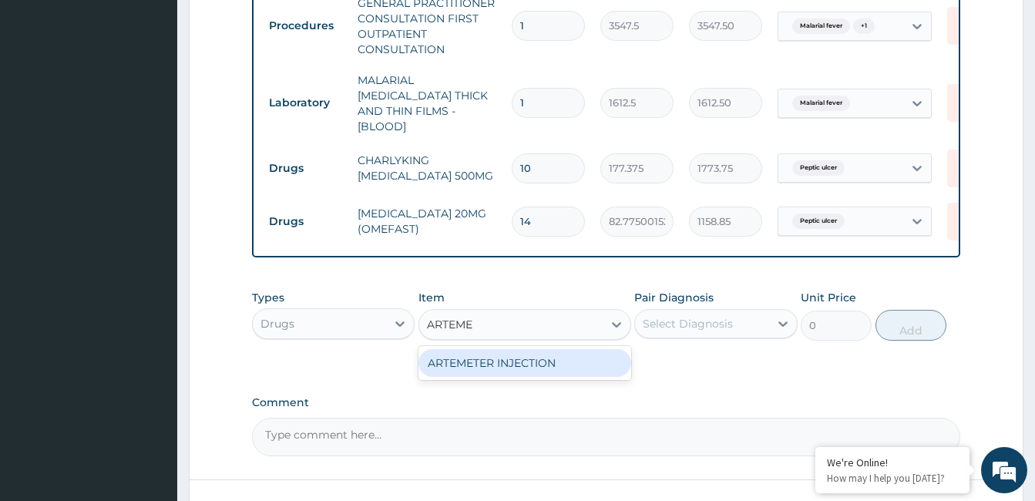
click at [543, 361] on div "ARTEMETER INJECTION" at bounding box center [525, 363] width 213 height 28
type input "946"
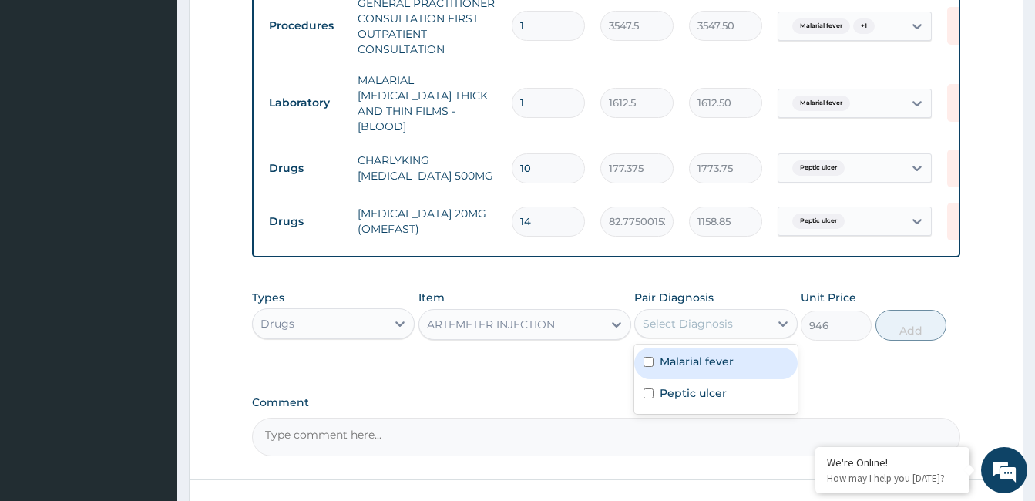
click at [699, 359] on label "Malarial fever" at bounding box center [697, 361] width 74 height 15
checkbox input "true"
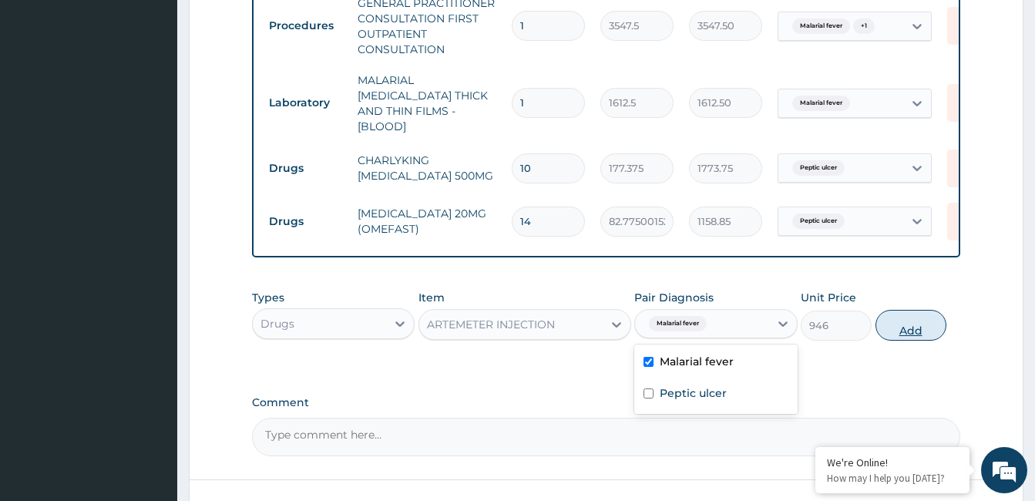
click at [900, 329] on button "Add" at bounding box center [911, 325] width 71 height 31
type input "0"
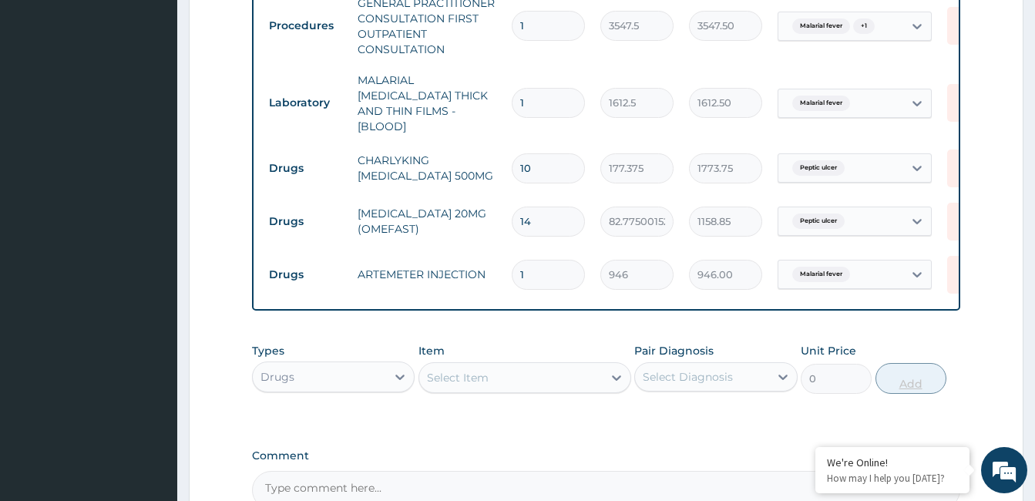
type input "0.00"
type input "6"
type input "5676.00"
type input "6"
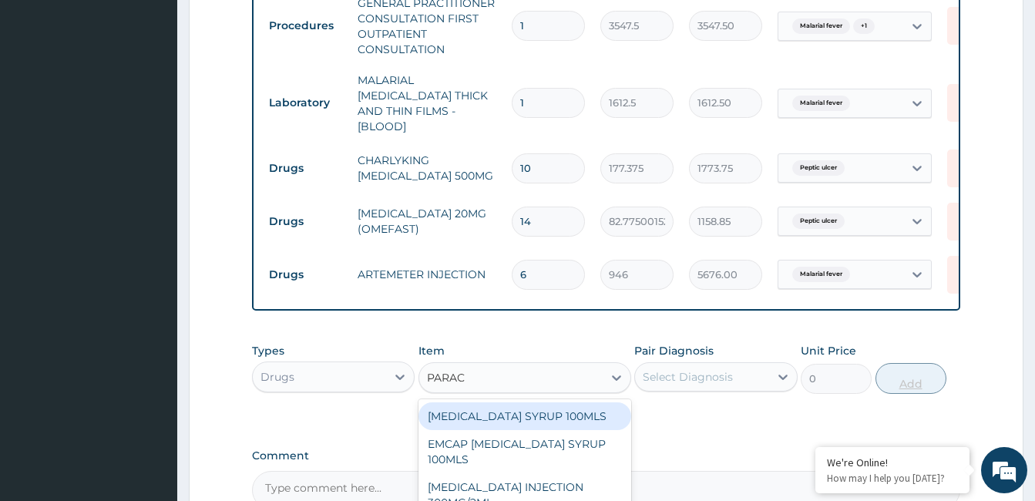
type input "PARACE"
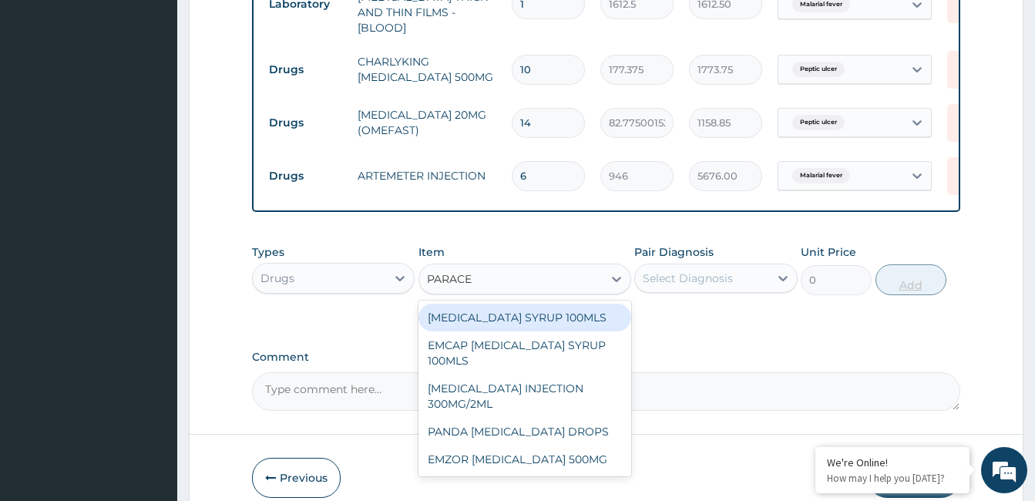
scroll to position [736, 0]
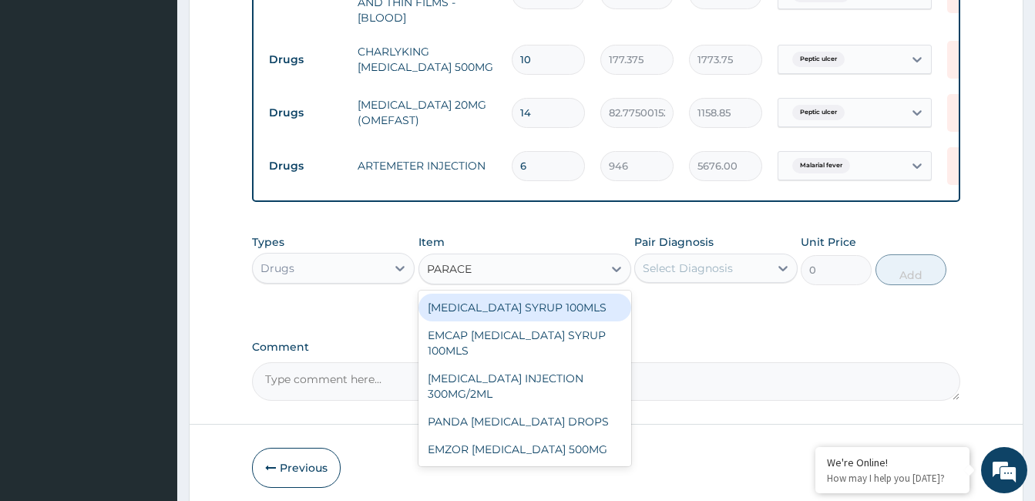
click at [544, 450] on div "EMZOR PARACETAMOL 500MG" at bounding box center [525, 449] width 213 height 28
type input "23.64999961853027"
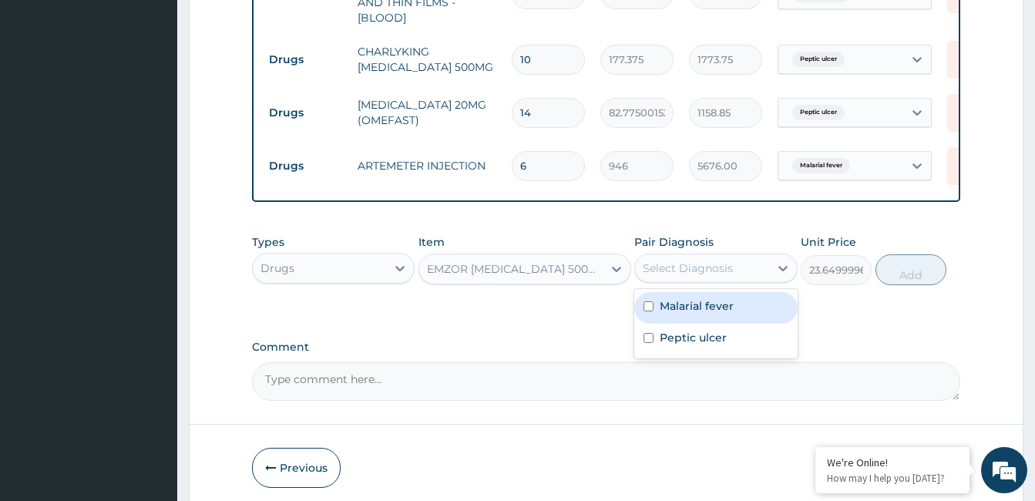
click at [703, 298] on label "Malarial fever" at bounding box center [697, 305] width 74 height 15
checkbox input "true"
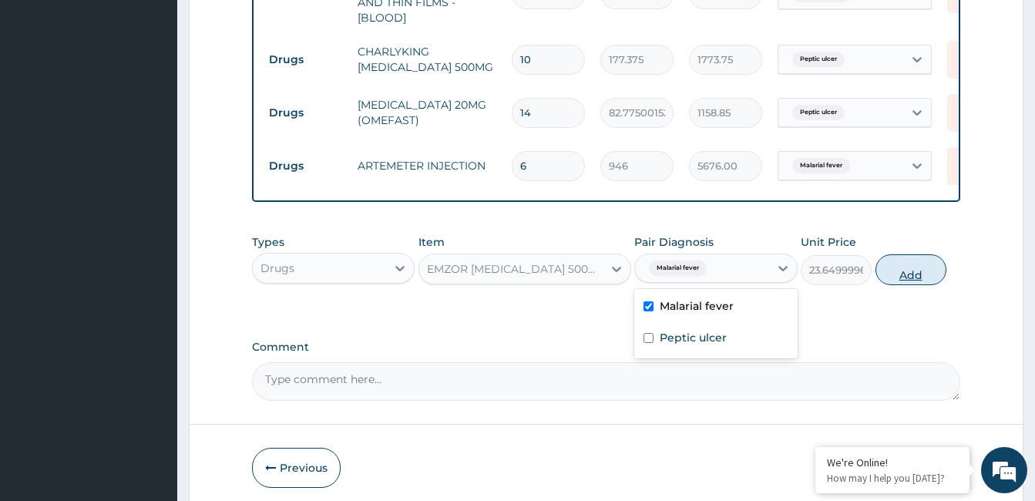
click at [899, 268] on button "Add" at bounding box center [911, 269] width 71 height 31
type input "0"
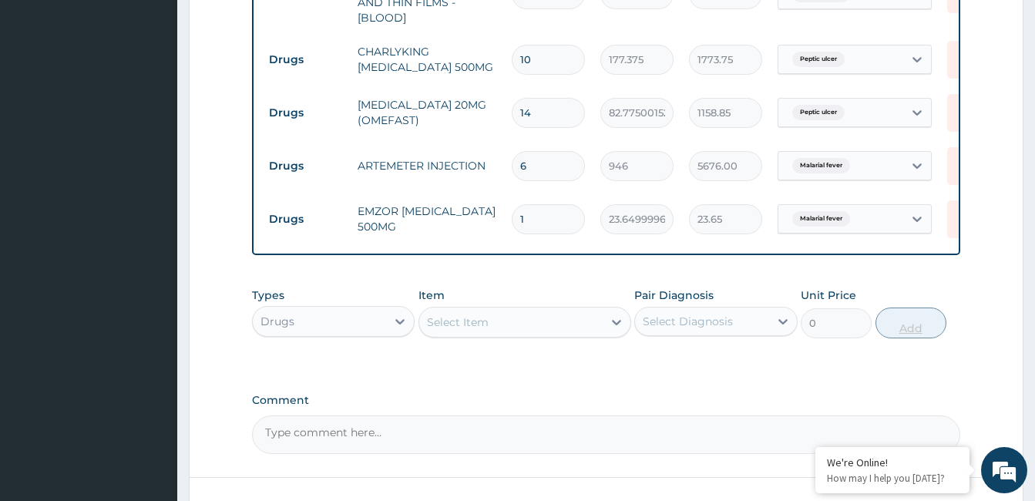
type input "18"
type input "425.70"
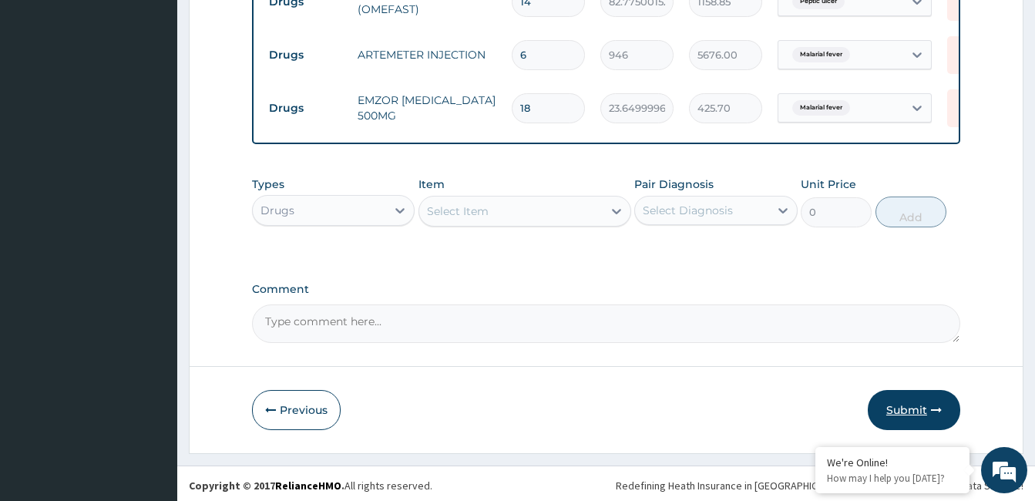
click at [915, 410] on button "Submit" at bounding box center [914, 410] width 92 height 40
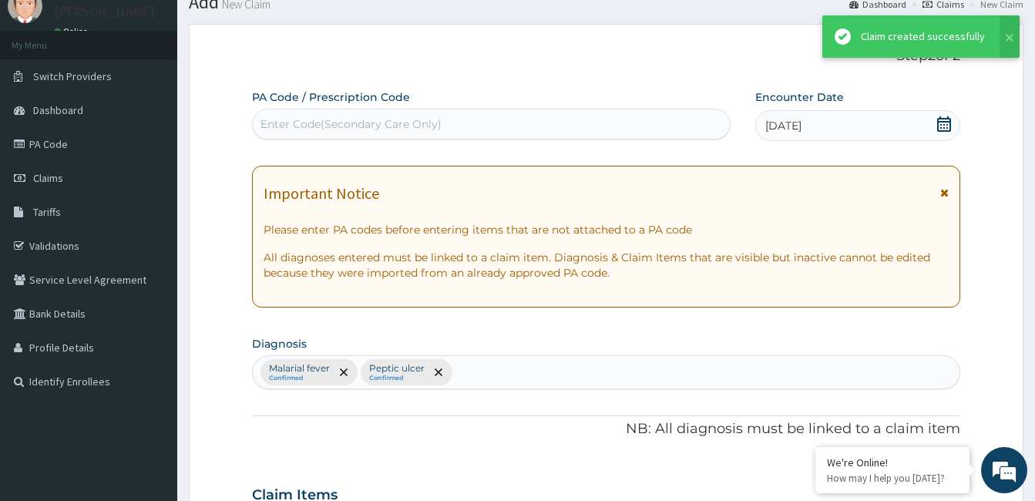
scroll to position [847, 0]
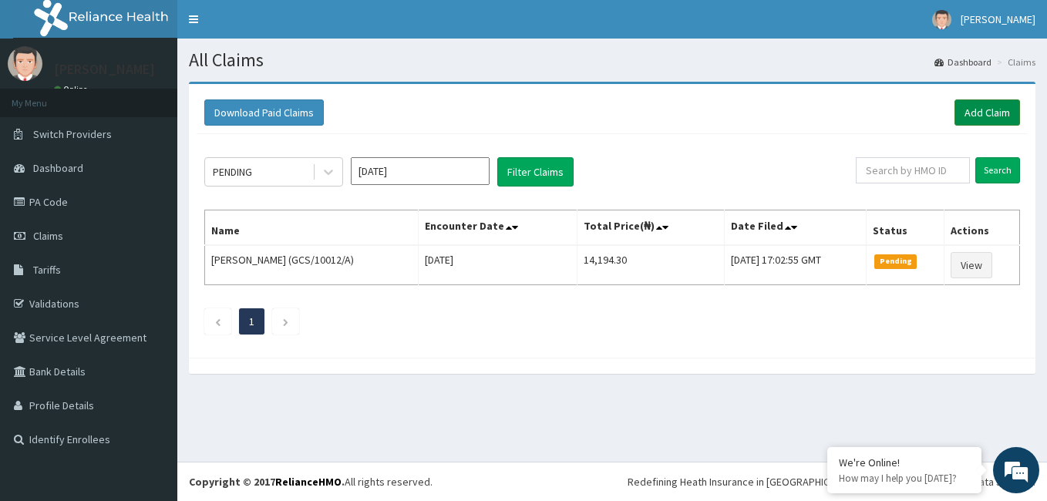
click at [996, 112] on link "Add Claim" at bounding box center [987, 112] width 66 height 26
